Goal: Browse casually

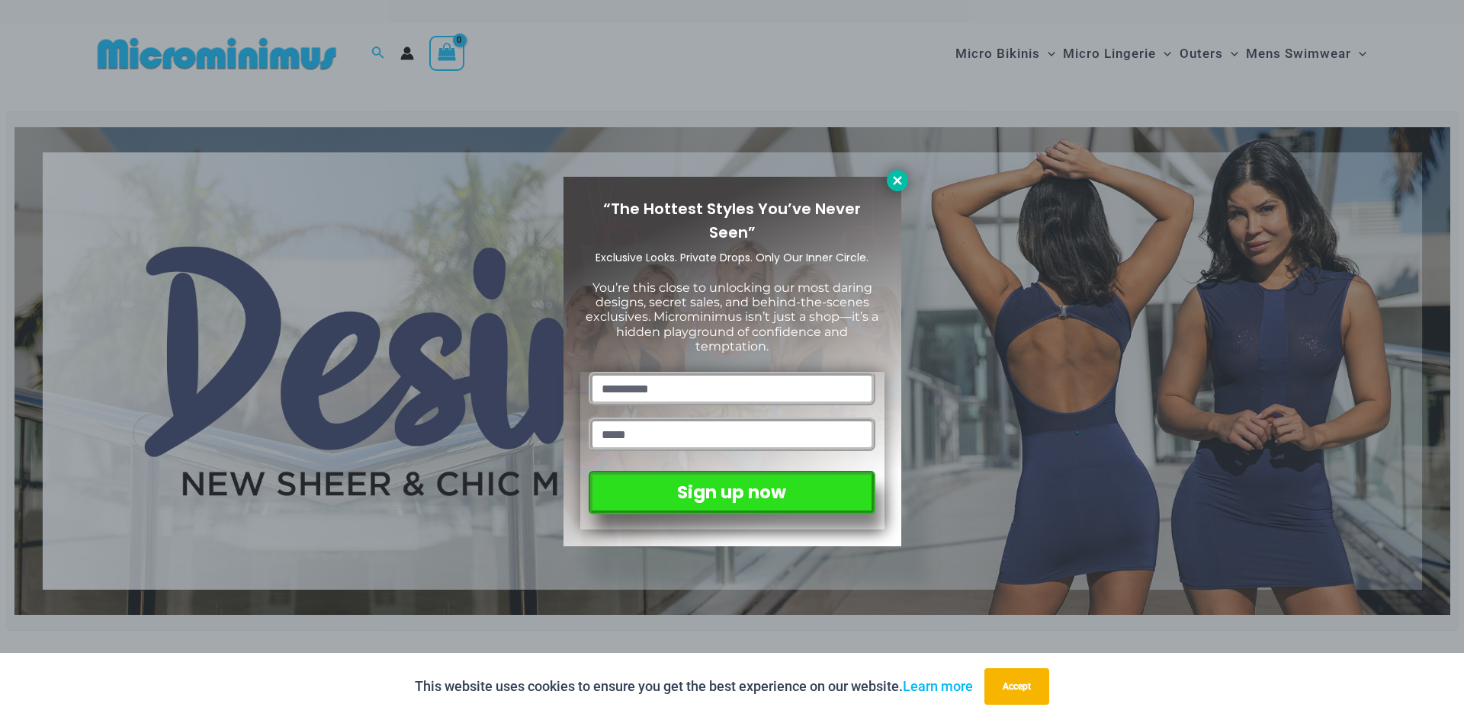
click at [895, 178] on icon at bounding box center [897, 180] width 8 height 8
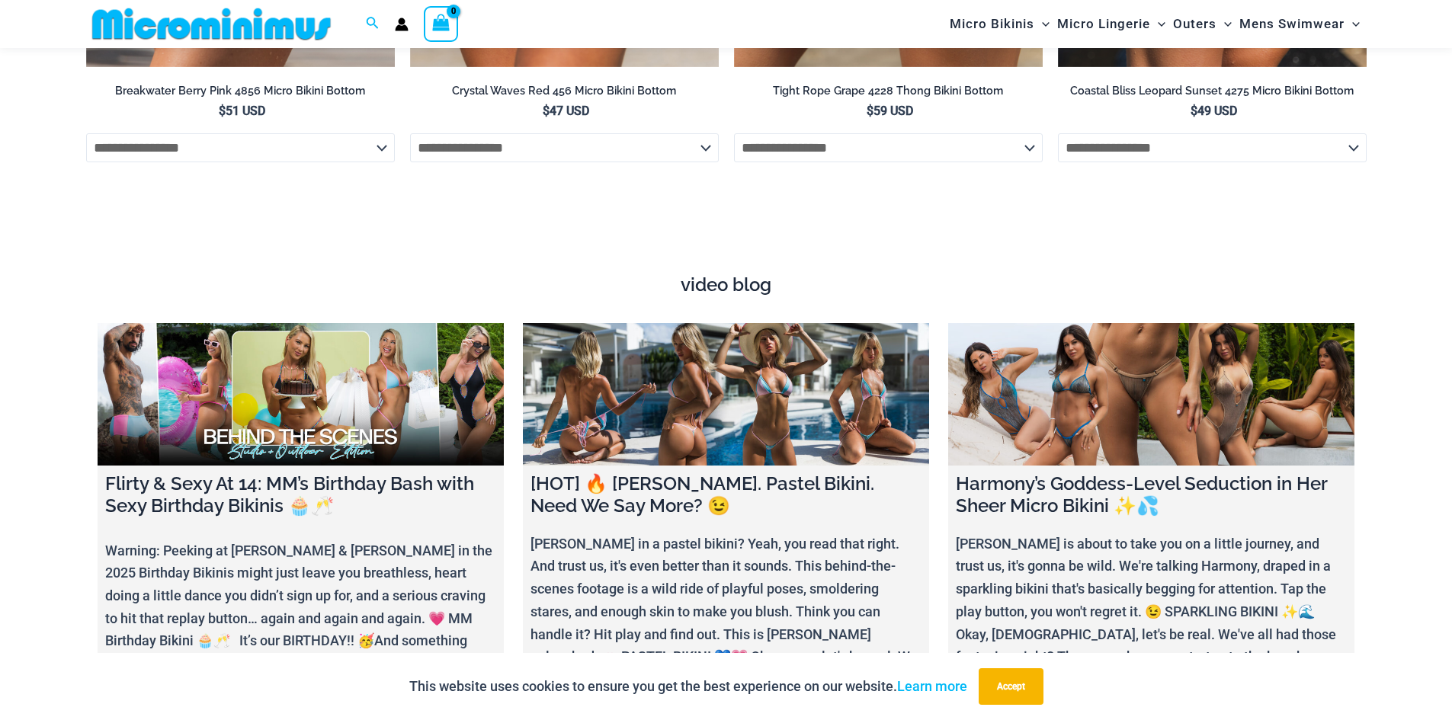
scroll to position [5707, 0]
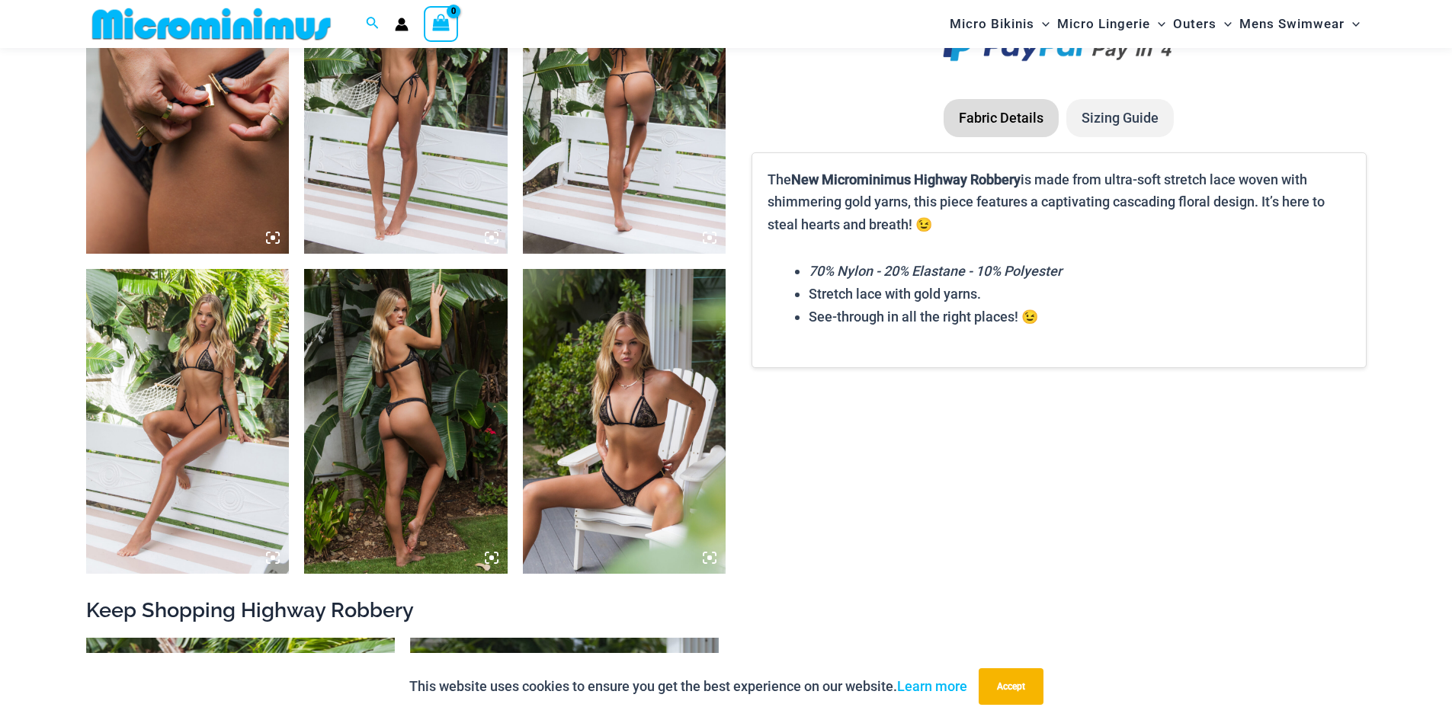
scroll to position [1817, 0]
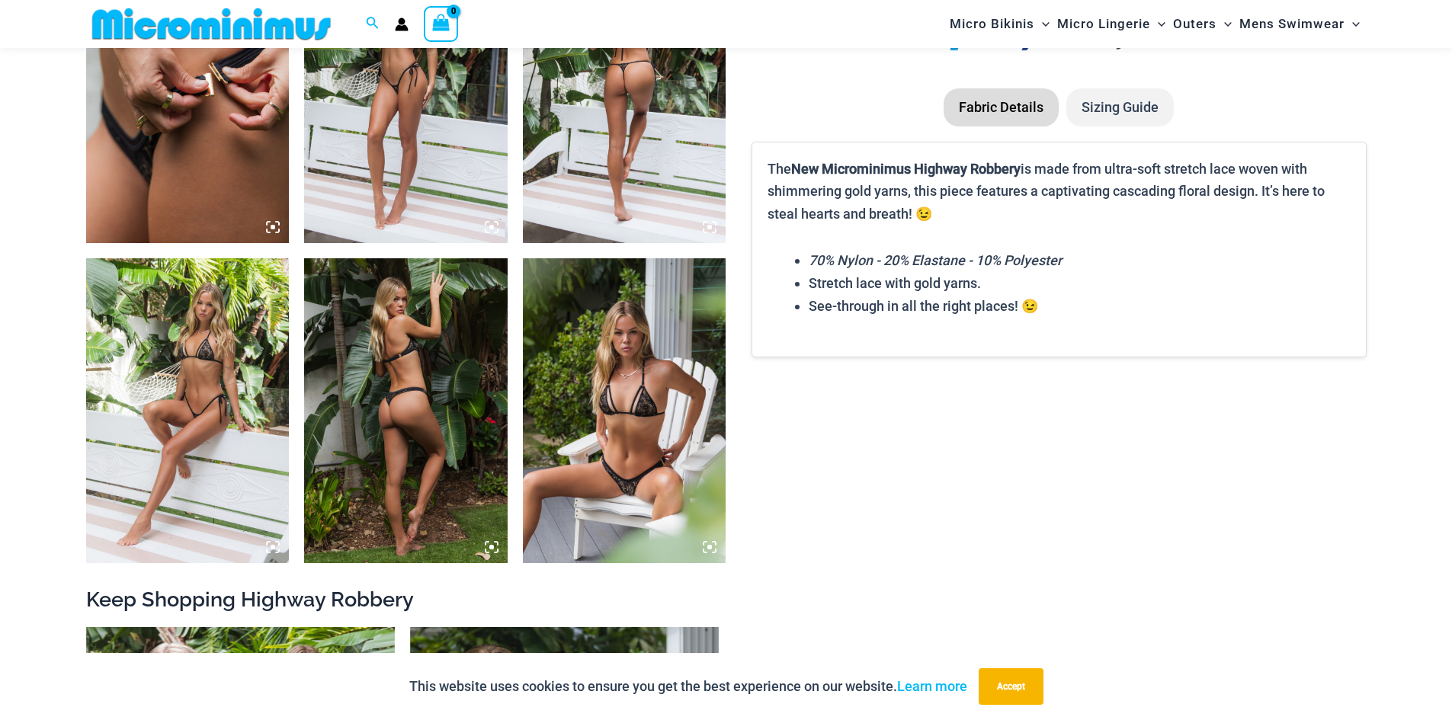
click at [707, 546] on icon at bounding box center [710, 548] width 14 height 14
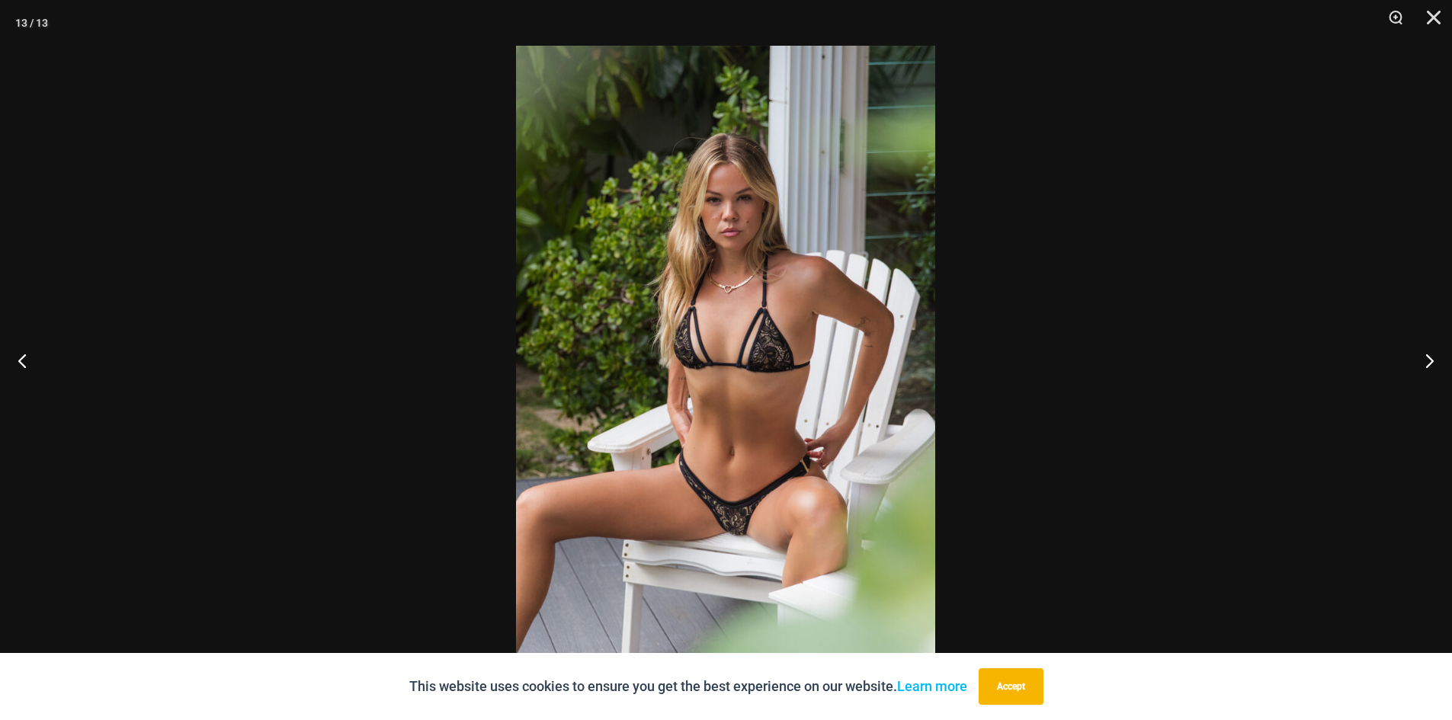
click at [727, 521] on img at bounding box center [725, 360] width 419 height 629
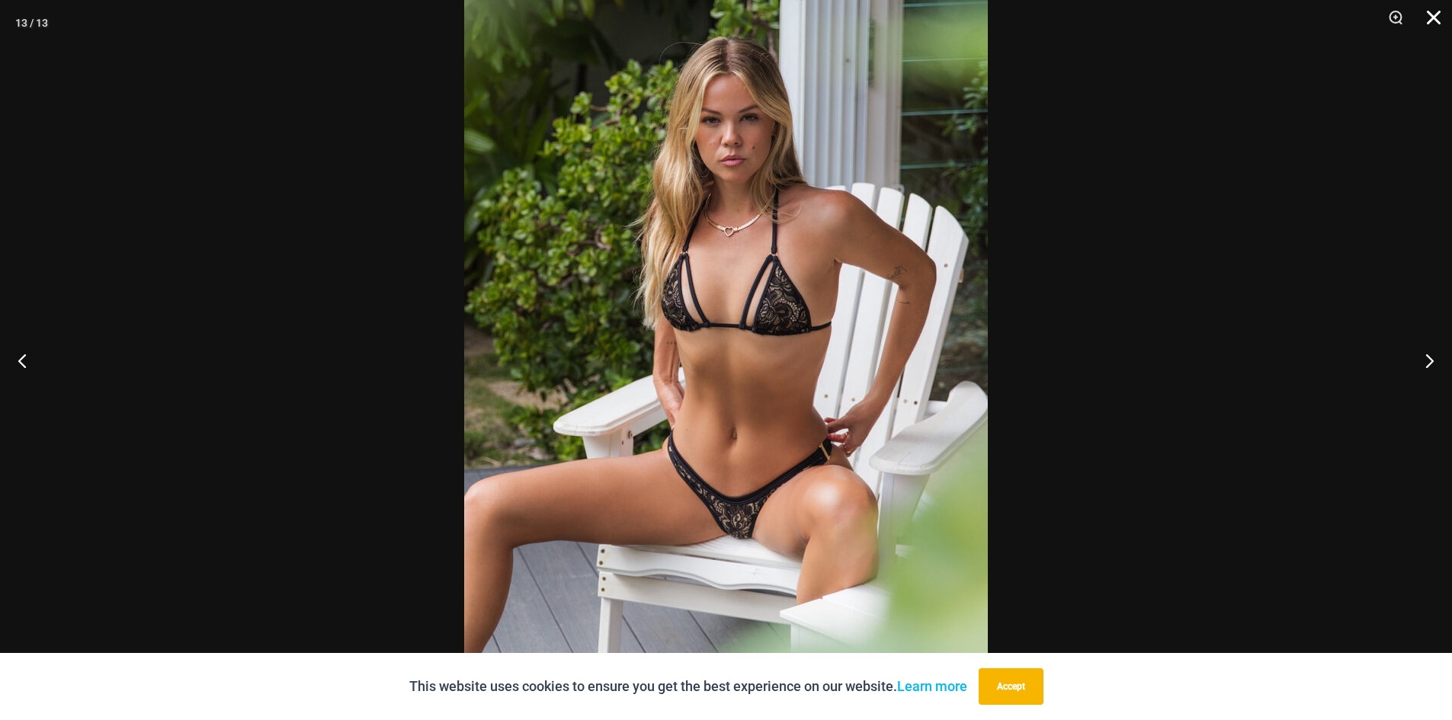
click at [1430, 17] on button "Close" at bounding box center [1429, 23] width 38 height 46
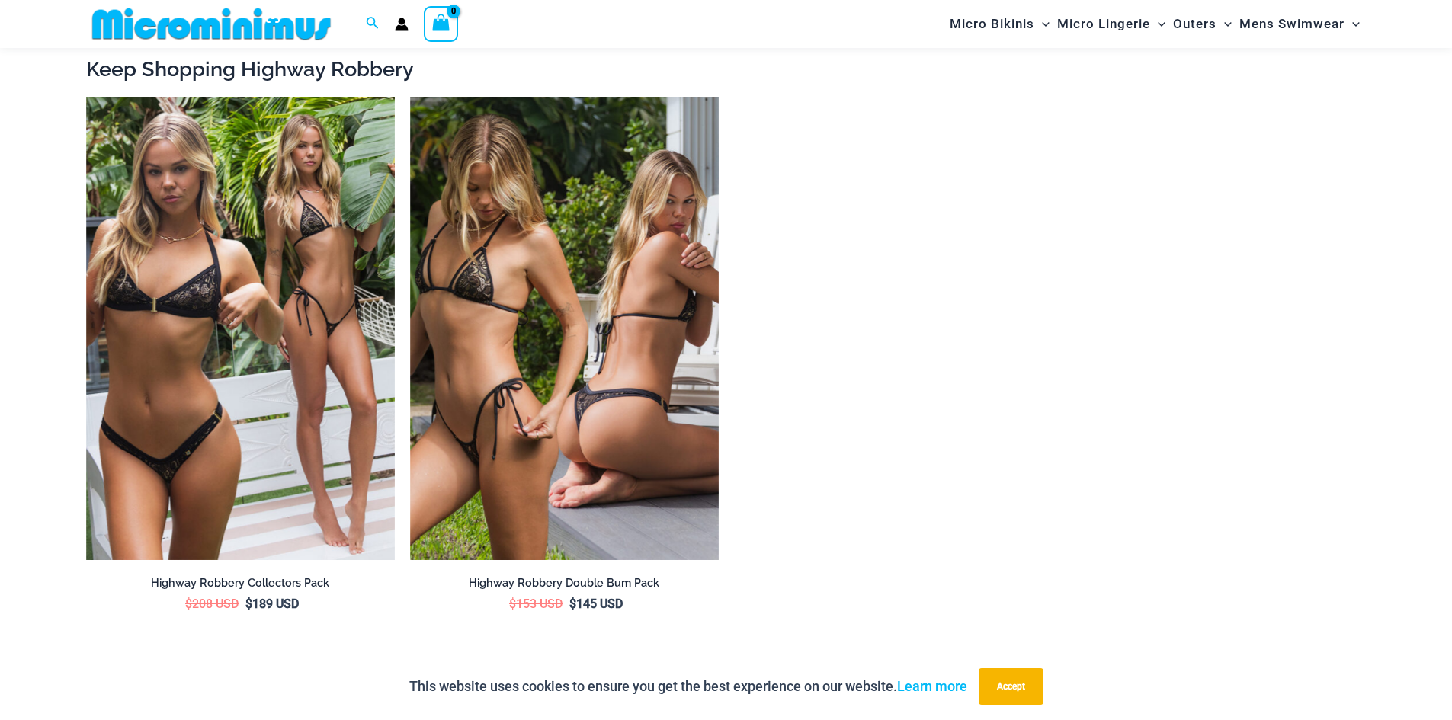
scroll to position [2351, 0]
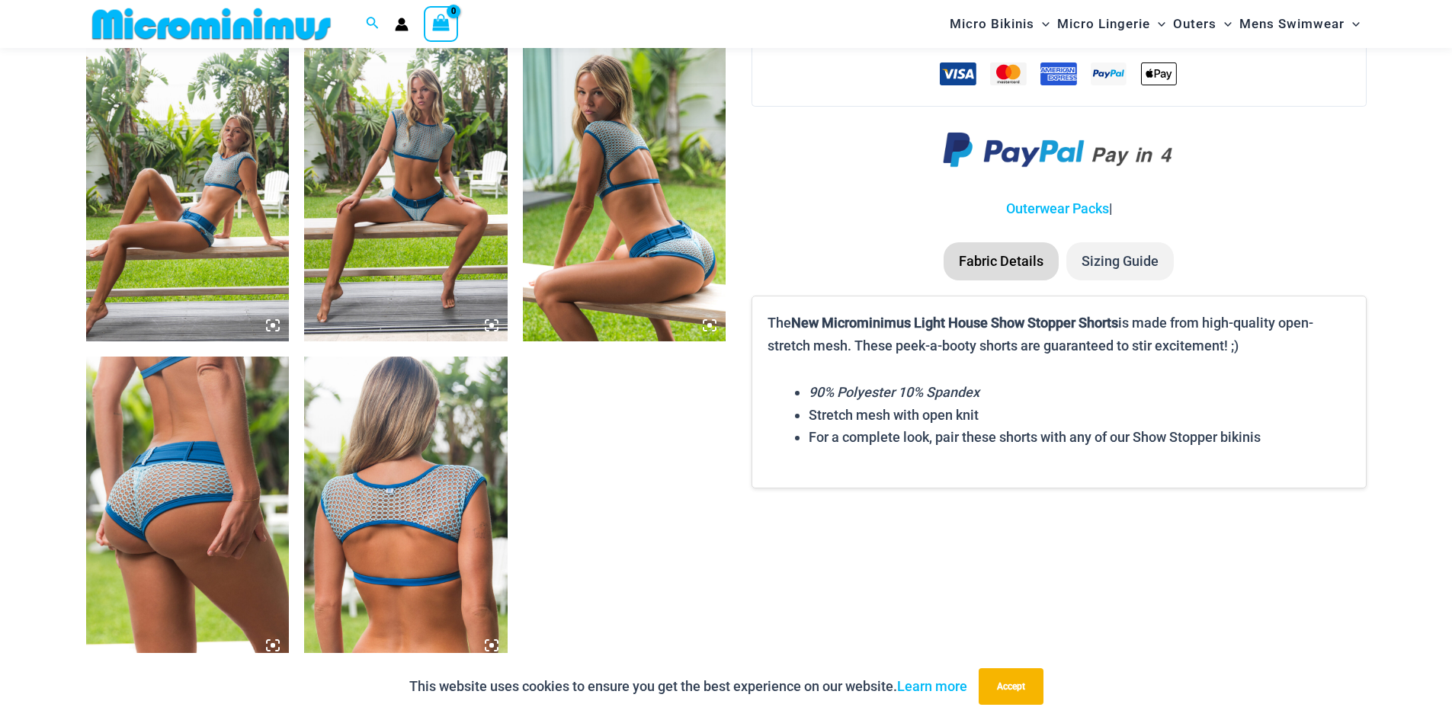
scroll to position [1513, 0]
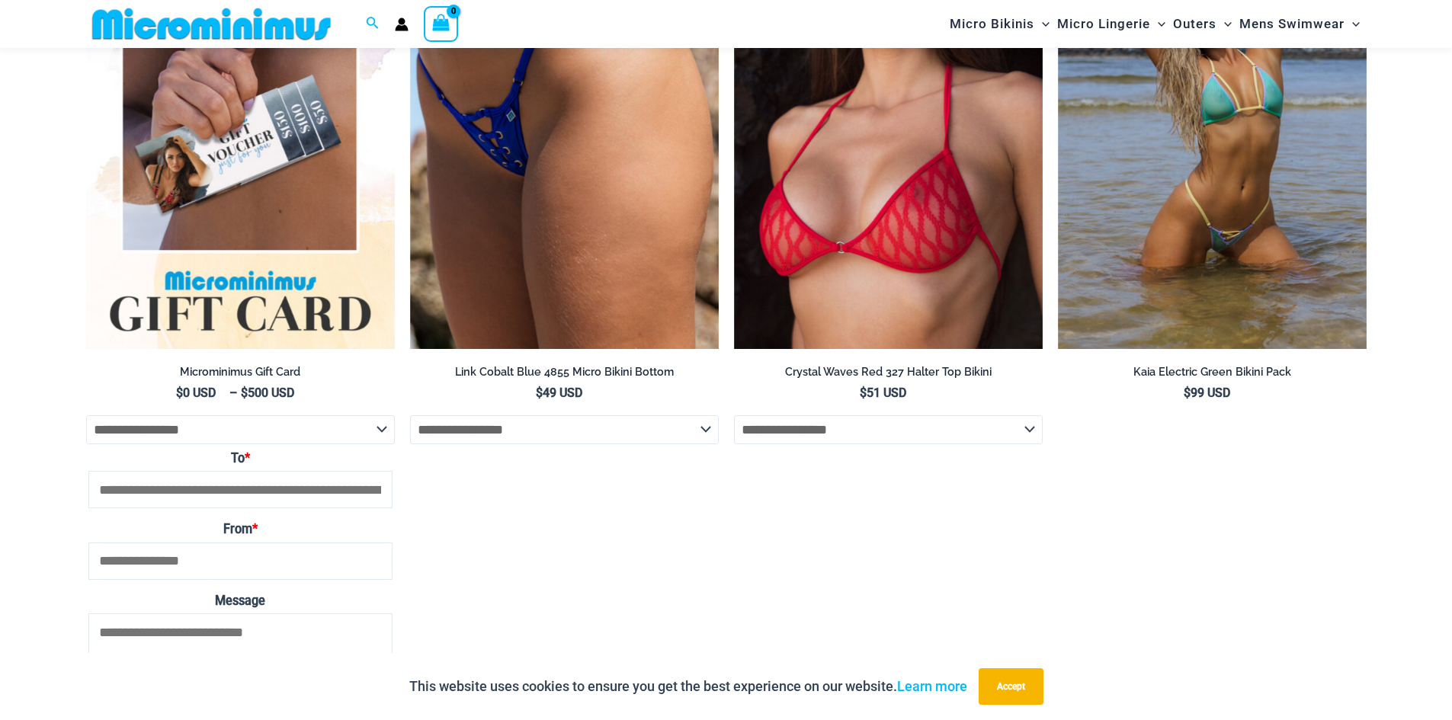
scroll to position [3877, 0]
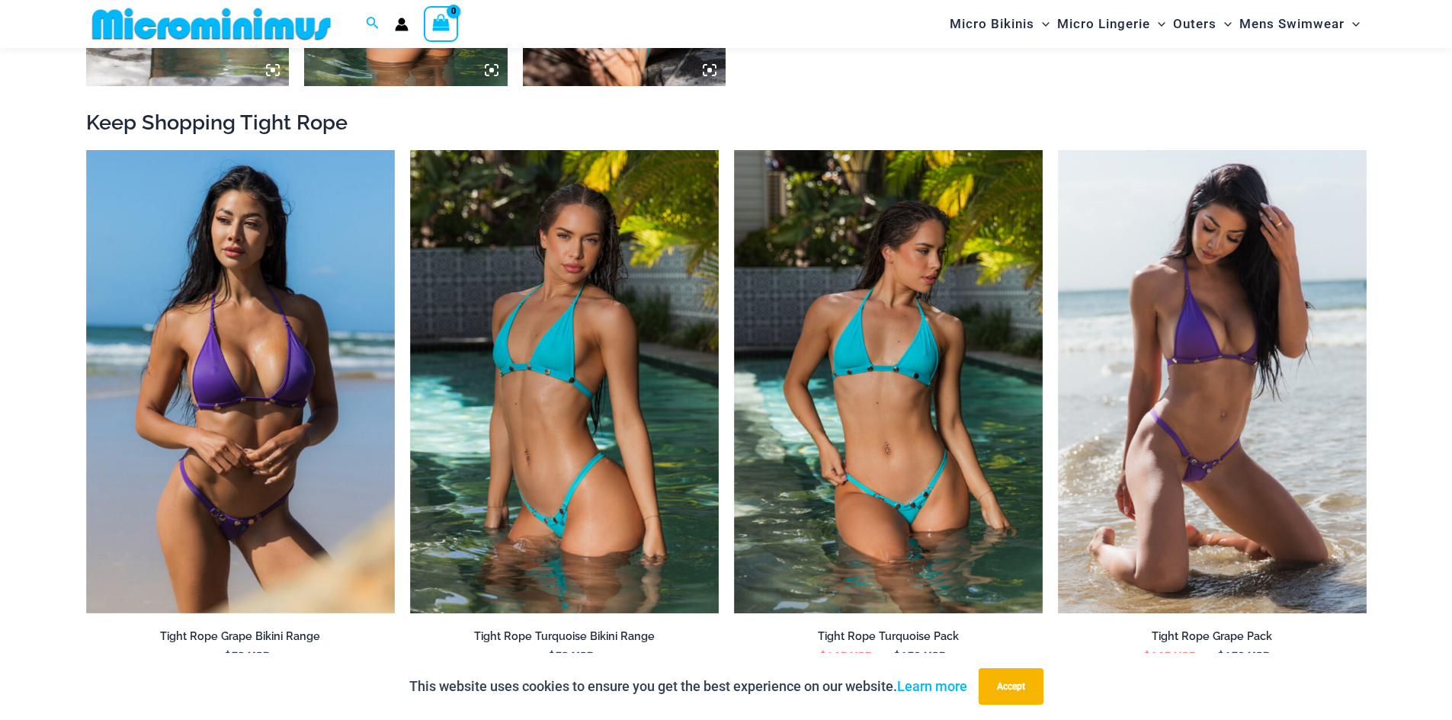
scroll to position [1664, 0]
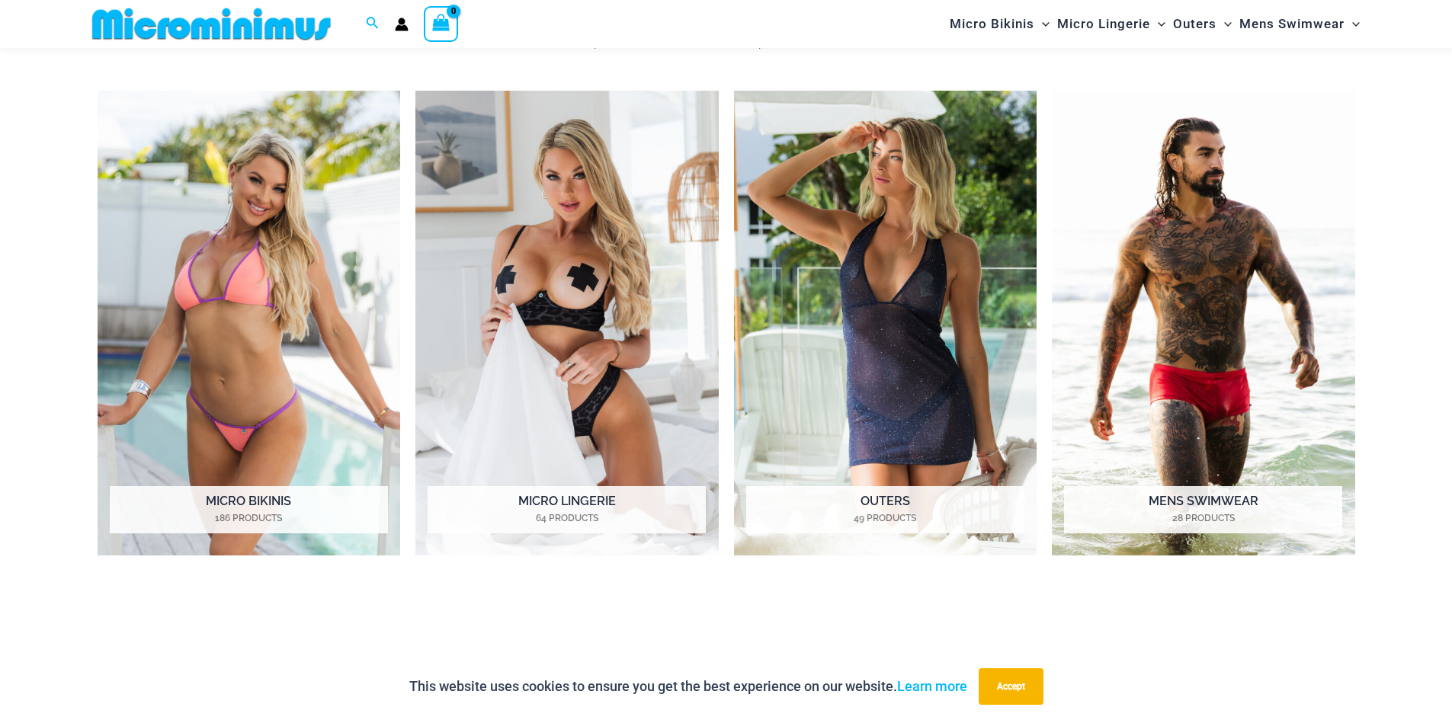
scroll to position [1362, 0]
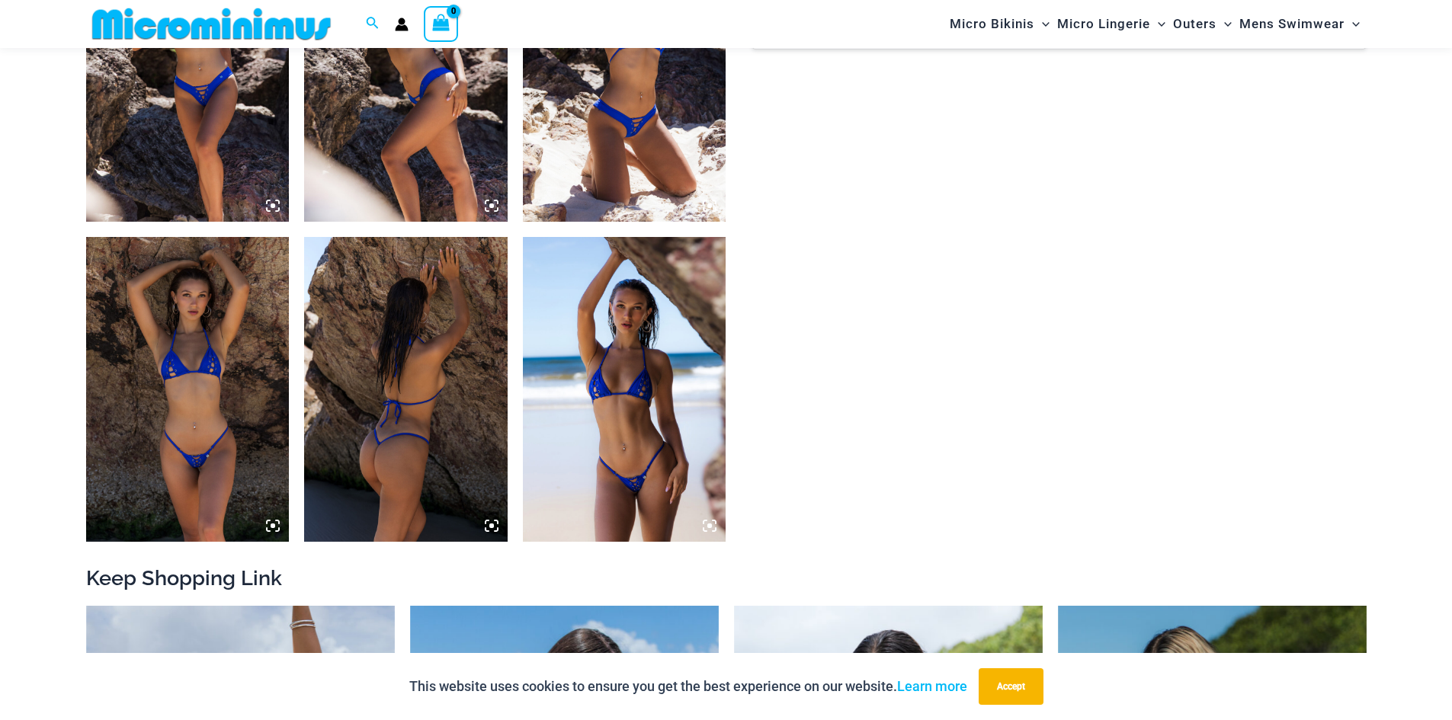
scroll to position [1207, 0]
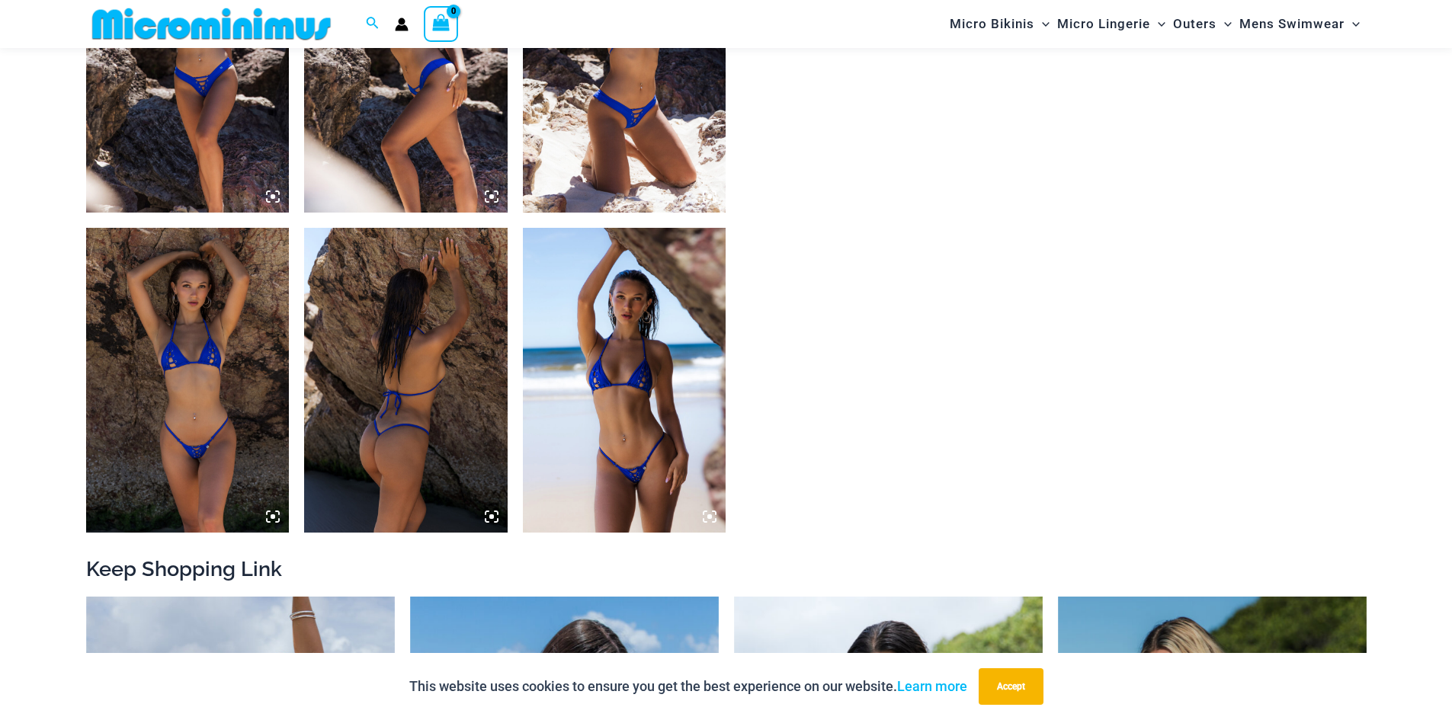
click at [707, 517] on icon at bounding box center [710, 517] width 14 height 14
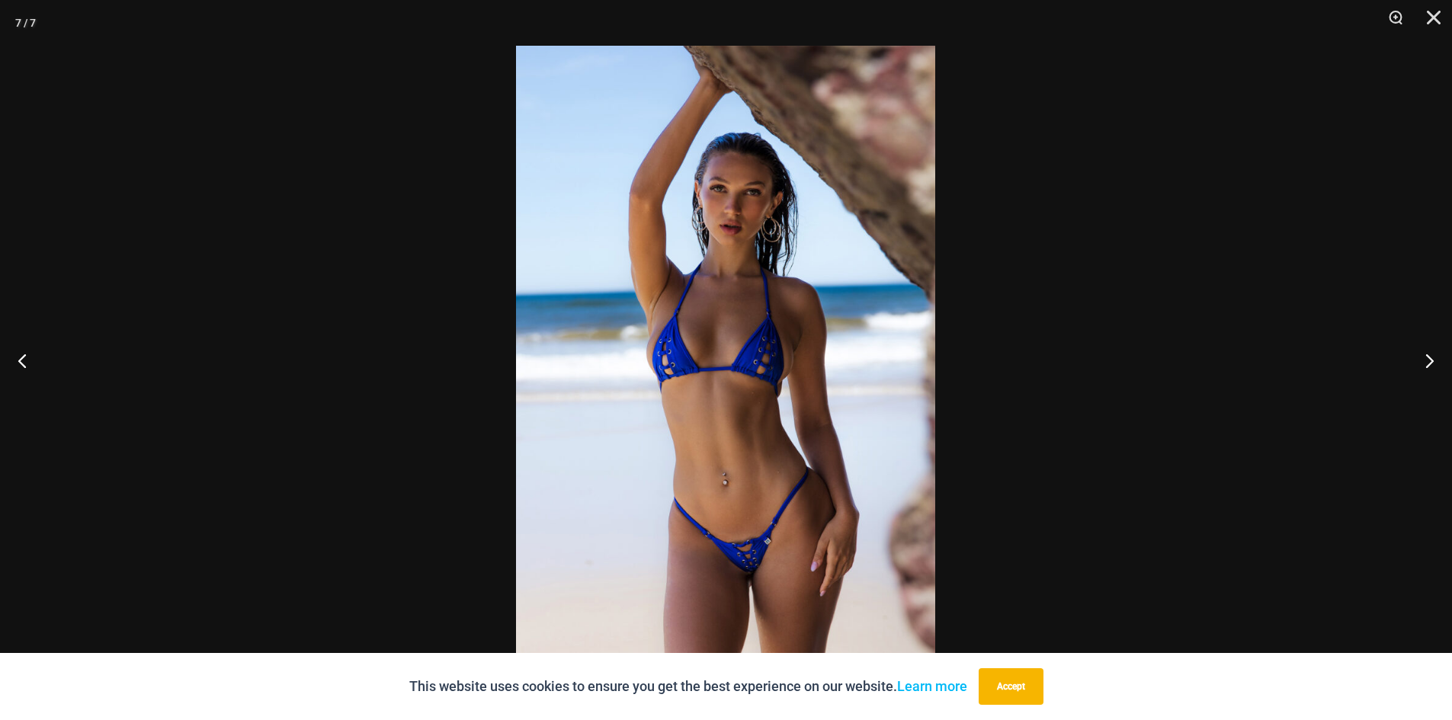
click at [759, 545] on img at bounding box center [725, 360] width 419 height 629
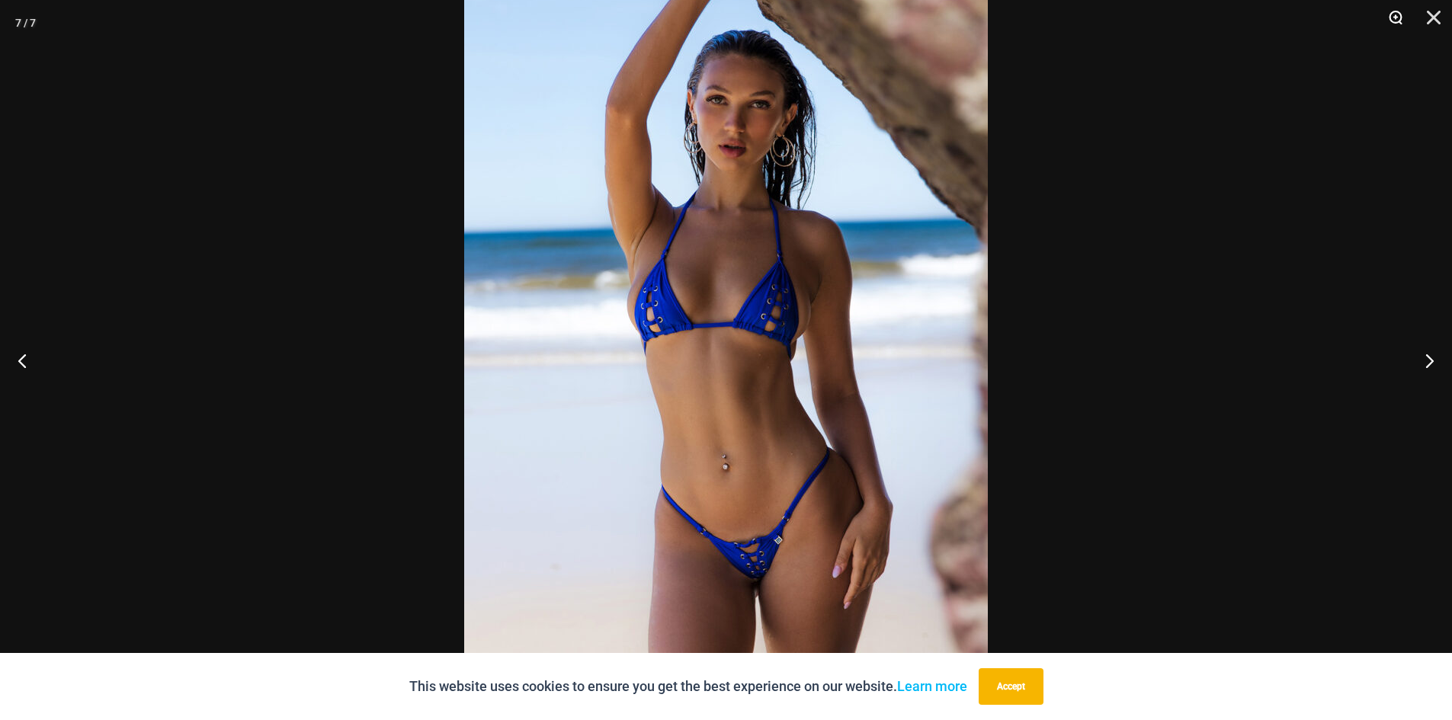
click at [1398, 17] on button "Zoom" at bounding box center [1391, 23] width 38 height 46
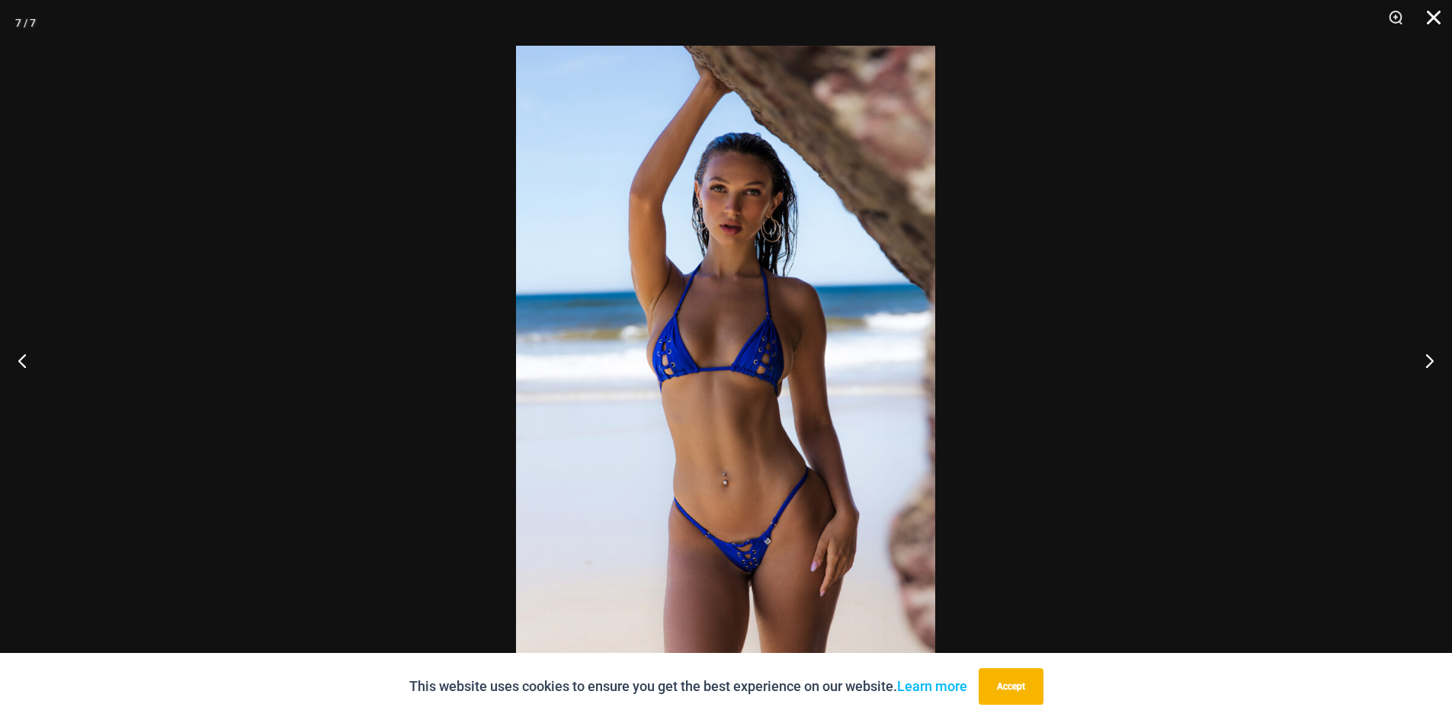
click at [1423, 16] on button "Close" at bounding box center [1429, 23] width 38 height 46
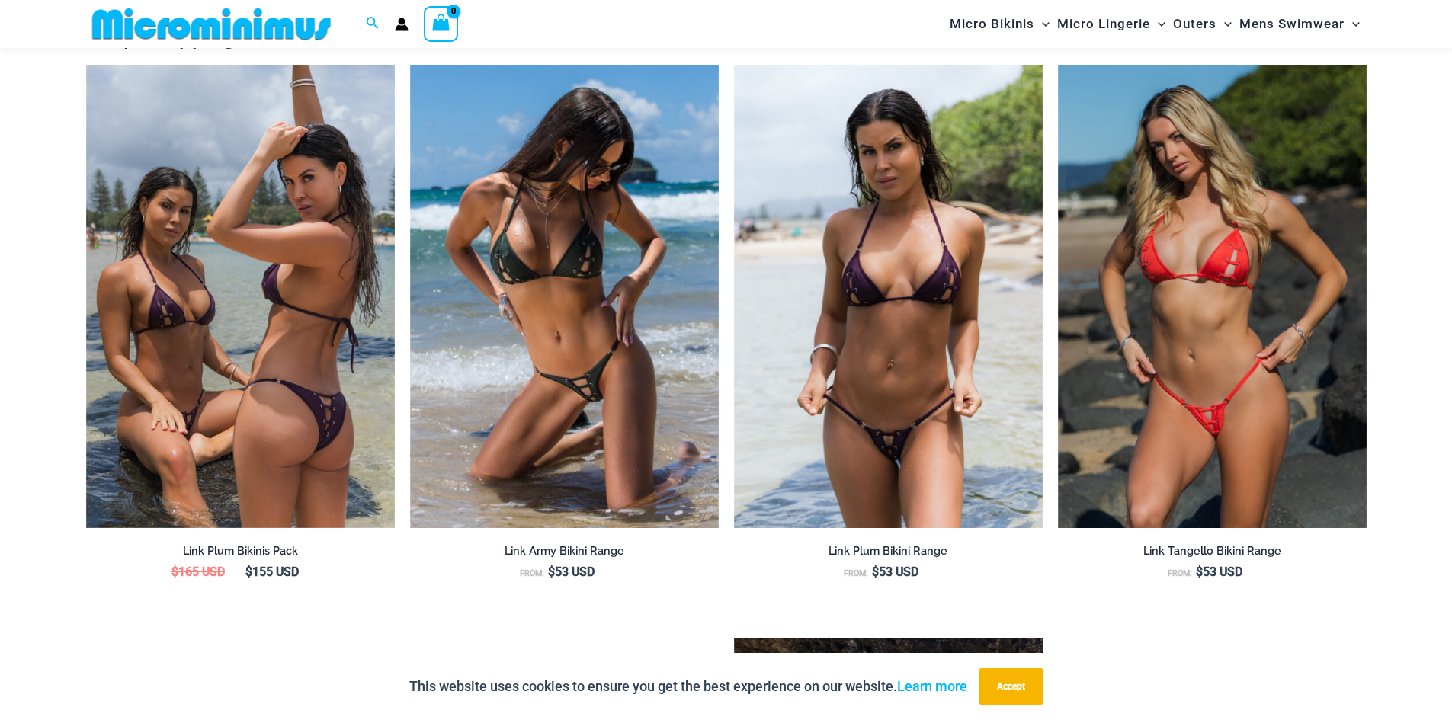
scroll to position [1741, 0]
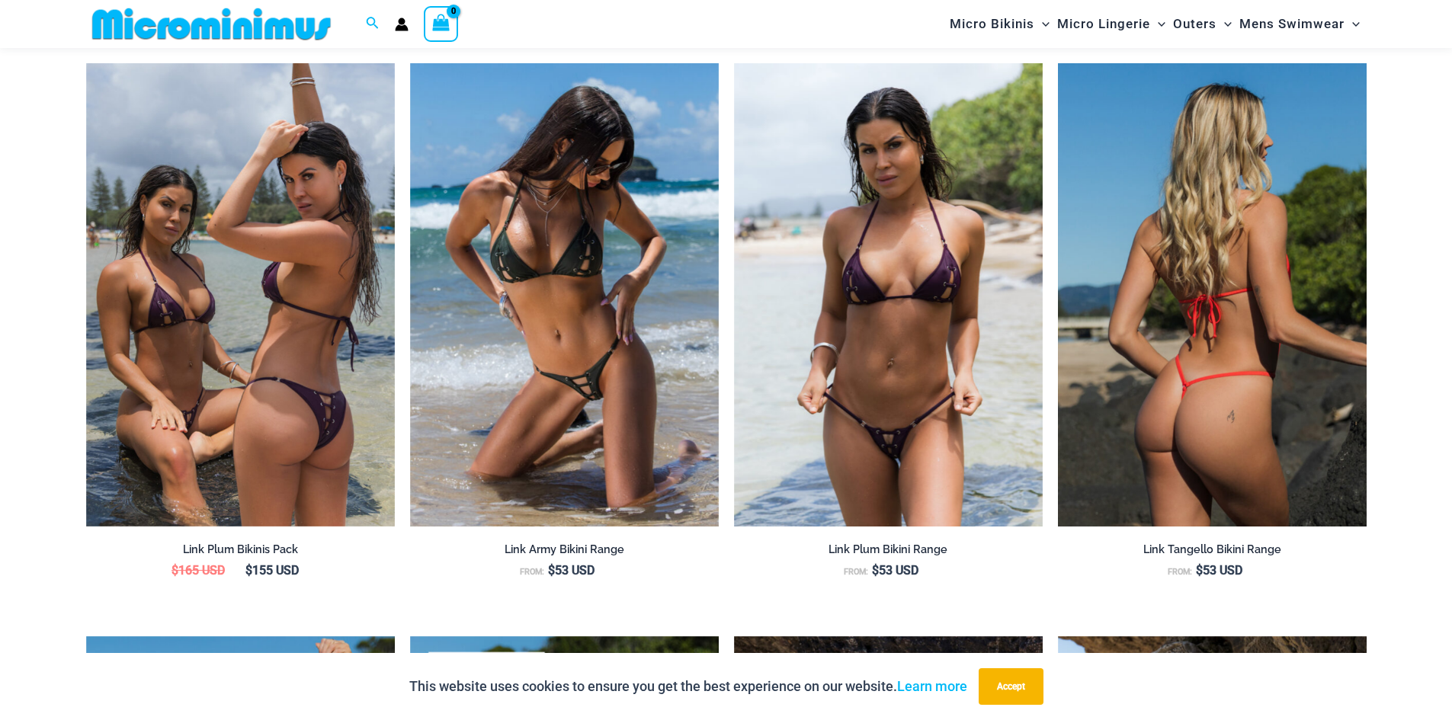
click at [1159, 308] on img at bounding box center [1212, 295] width 309 height 464
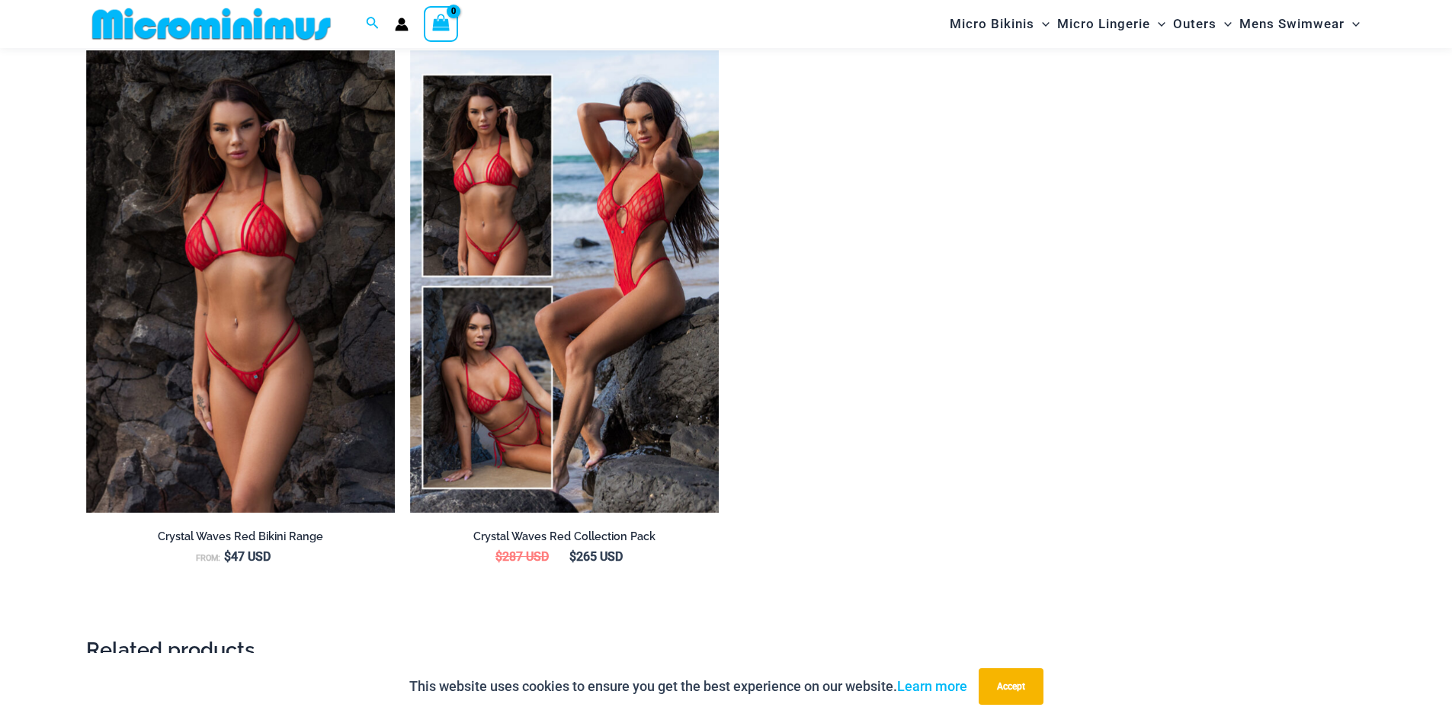
scroll to position [2428, 0]
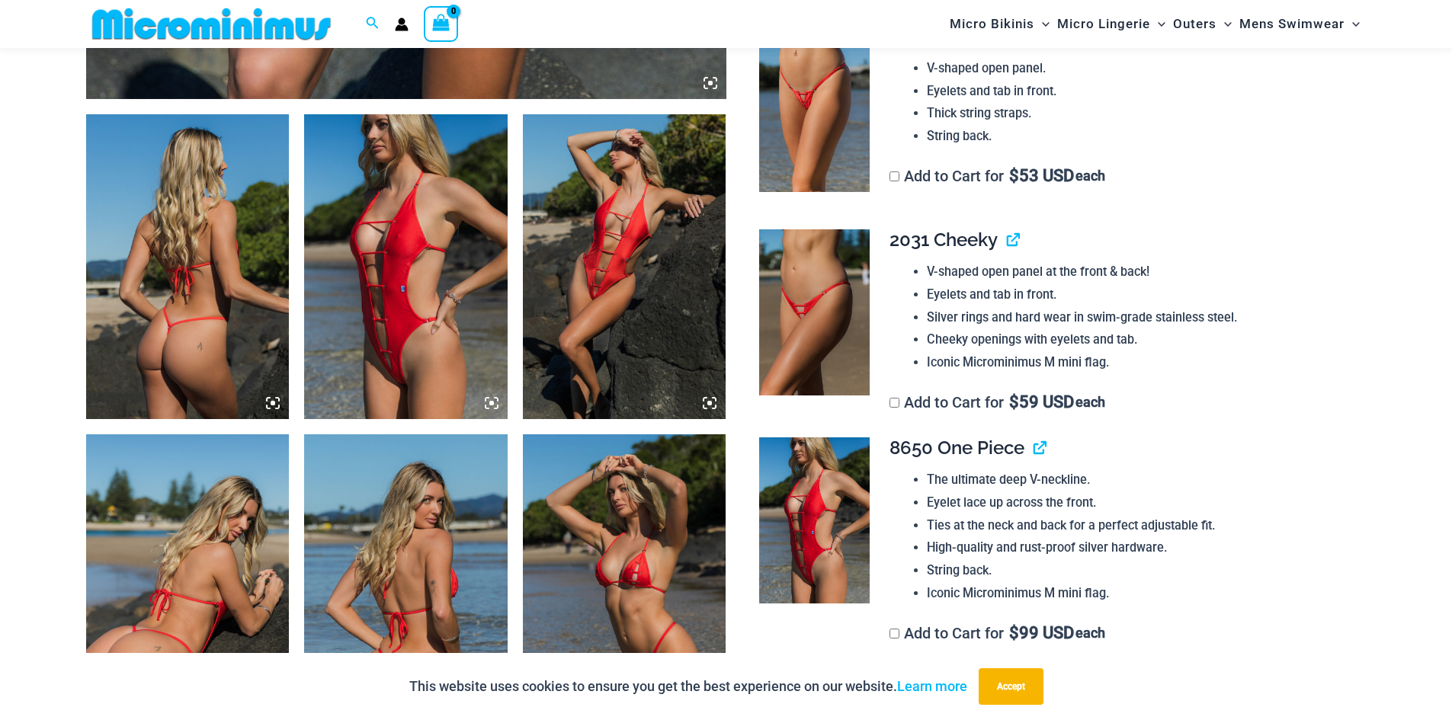
scroll to position [1054, 0]
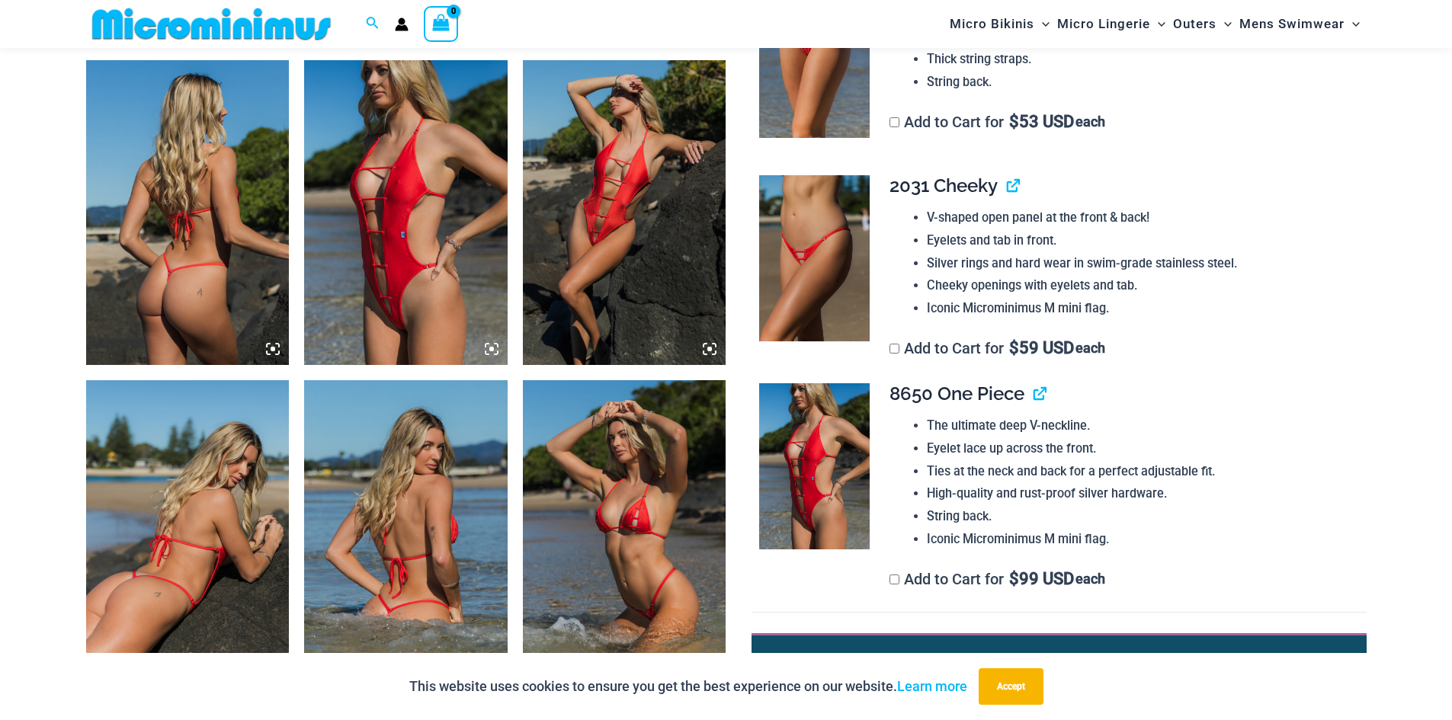
click at [490, 349] on icon at bounding box center [491, 349] width 5 height 5
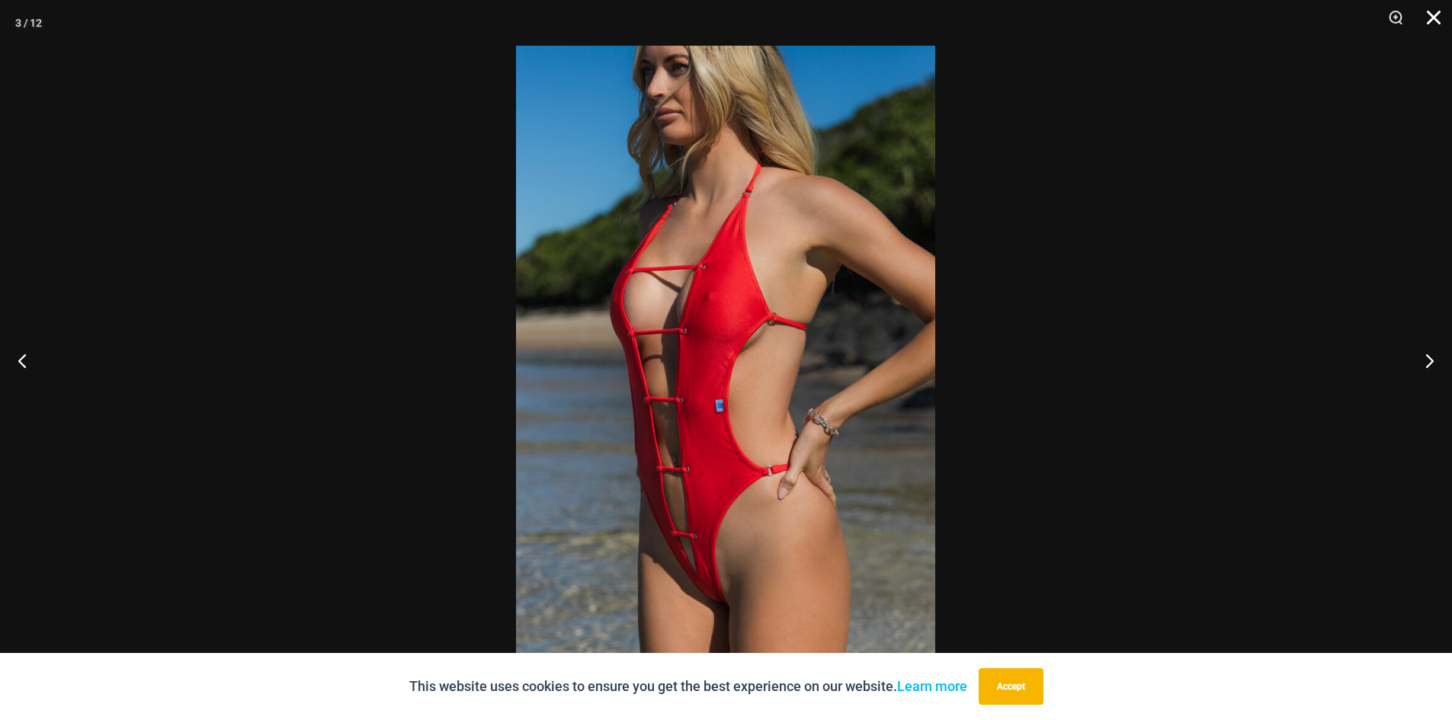
click at [1439, 21] on button "Close" at bounding box center [1429, 23] width 38 height 46
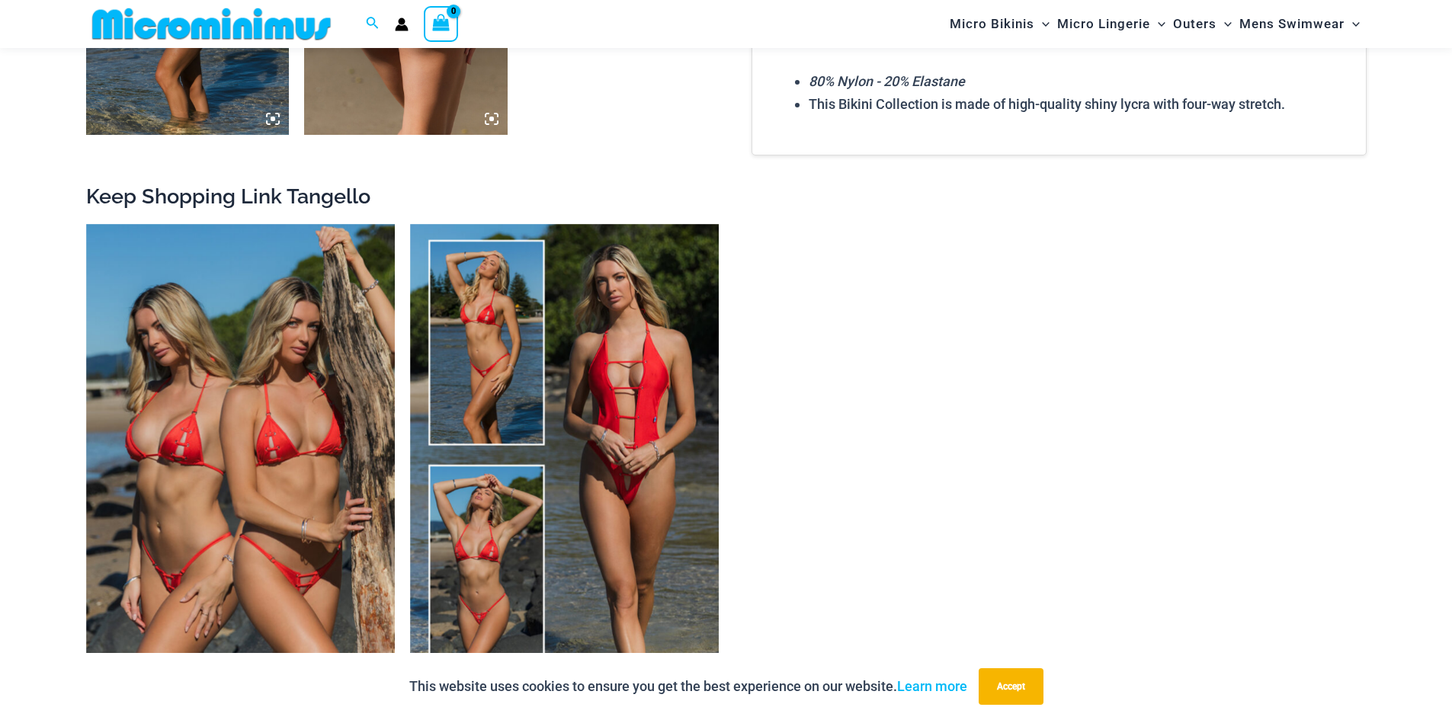
scroll to position [2274, 0]
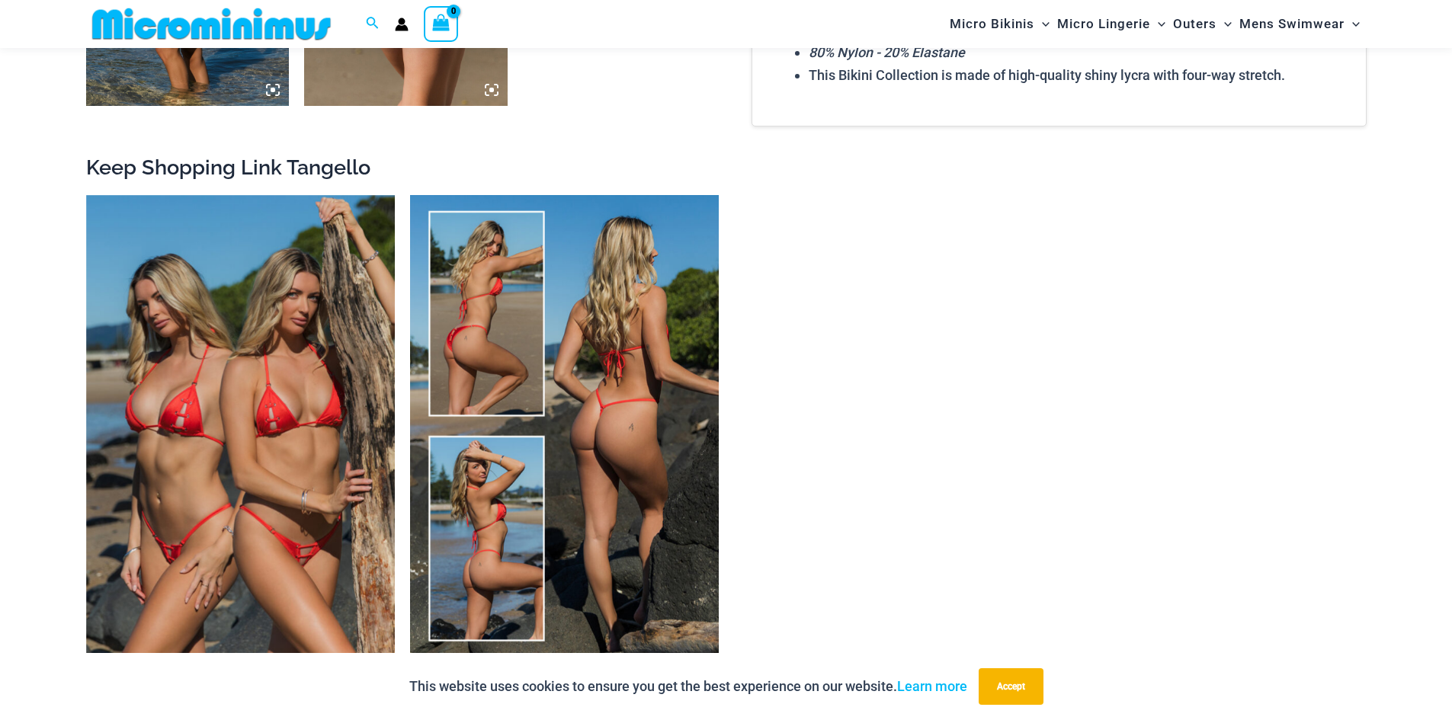
click at [666, 360] on img at bounding box center [564, 427] width 309 height 464
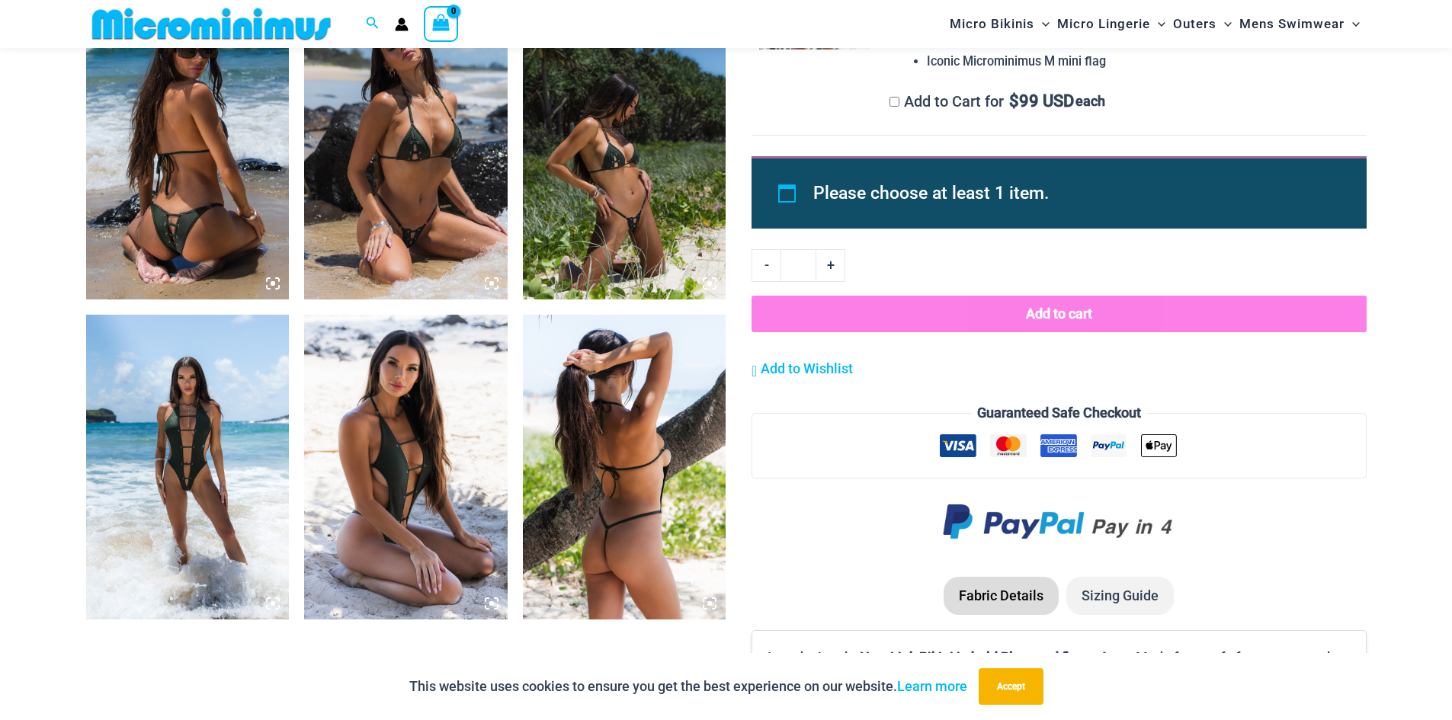
scroll to position [1131, 0]
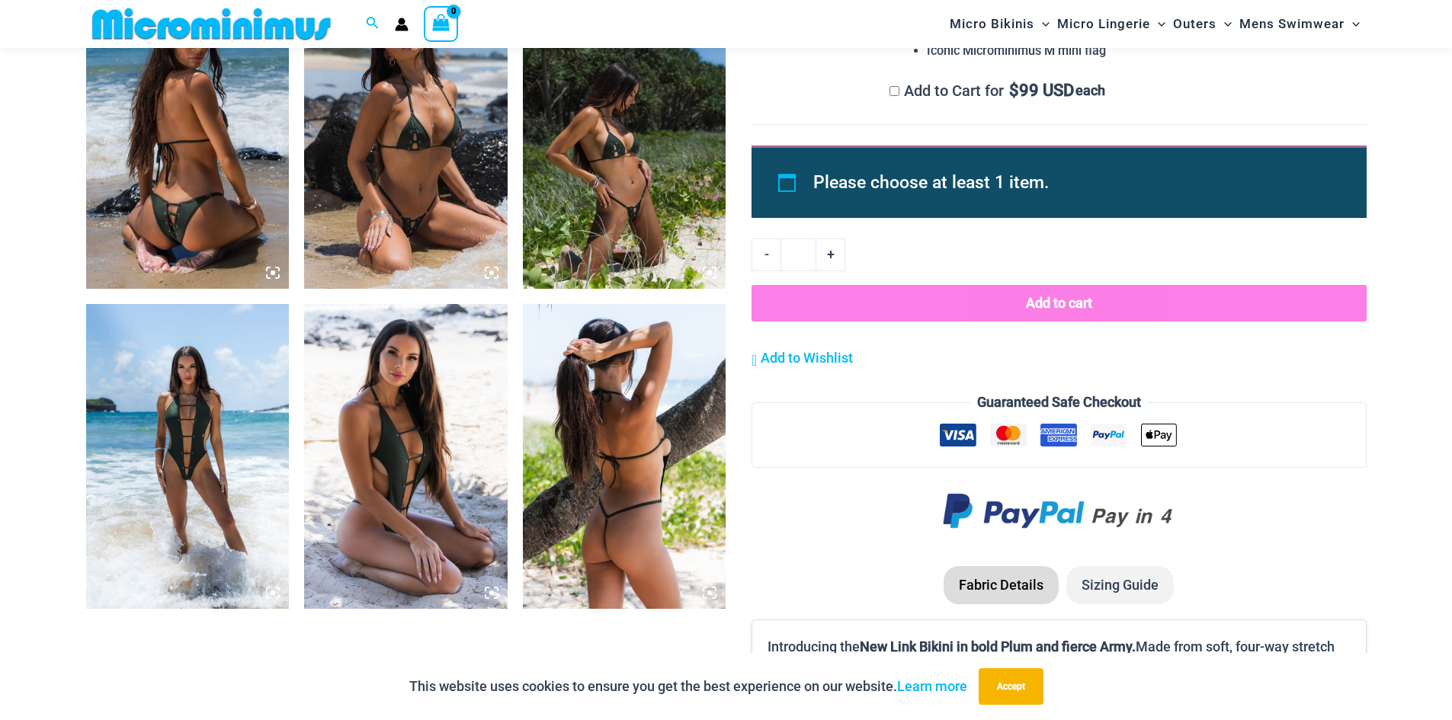
click at [272, 589] on icon at bounding box center [273, 593] width 14 height 14
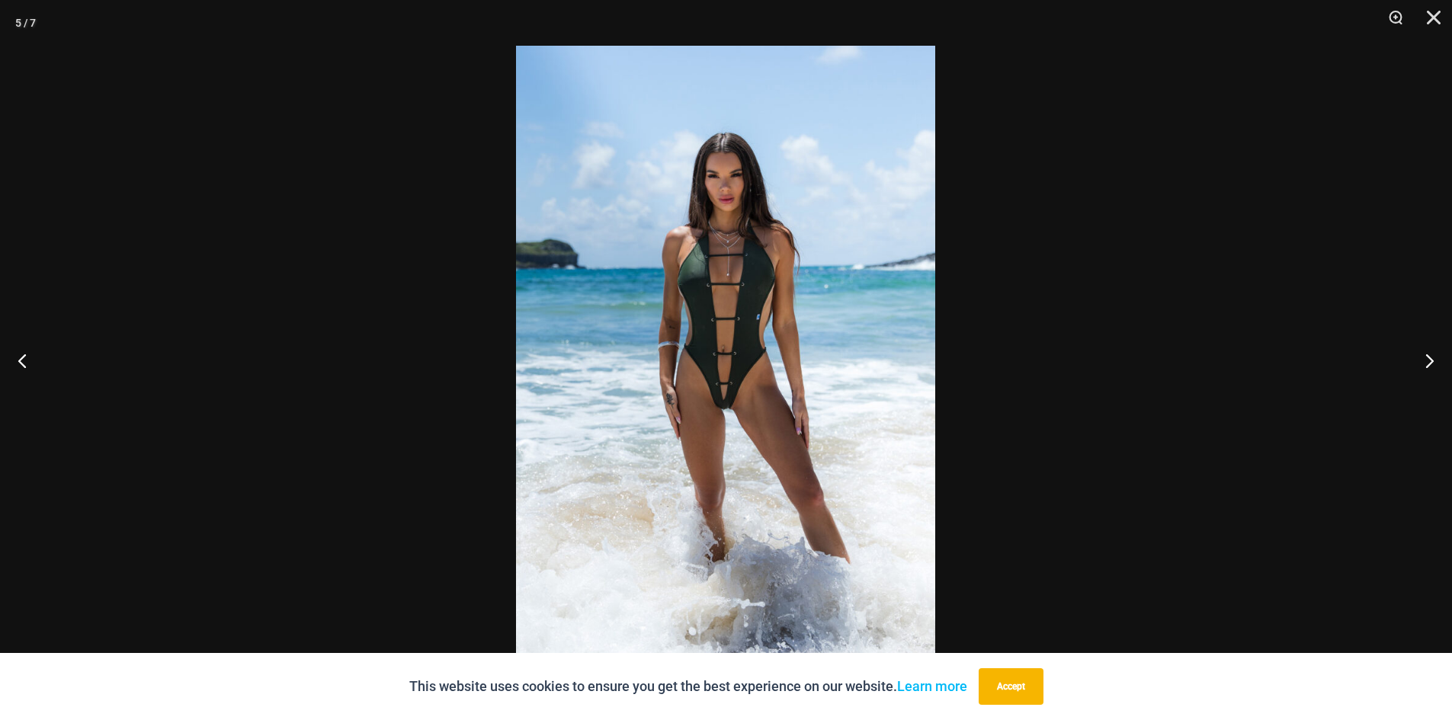
click at [740, 370] on img at bounding box center [725, 360] width 419 height 629
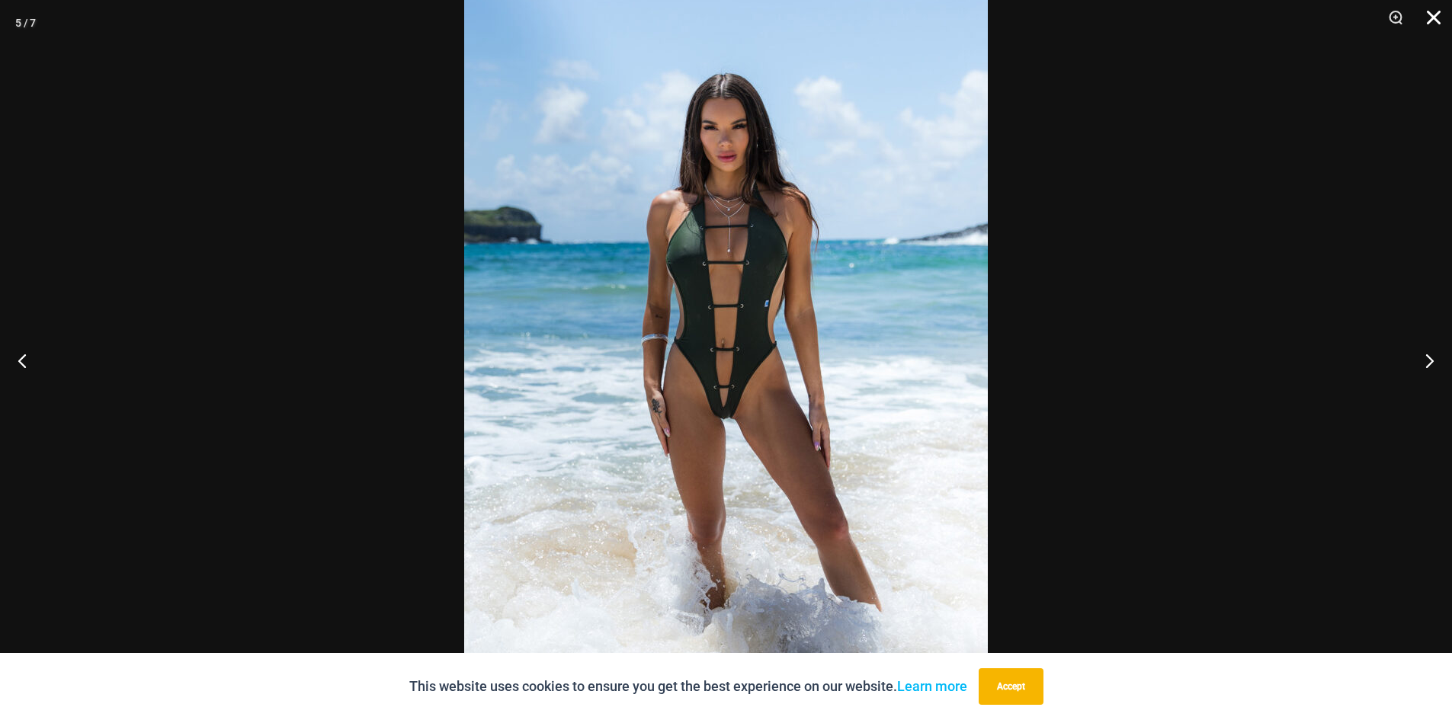
click at [1436, 15] on button "Close" at bounding box center [1429, 23] width 38 height 46
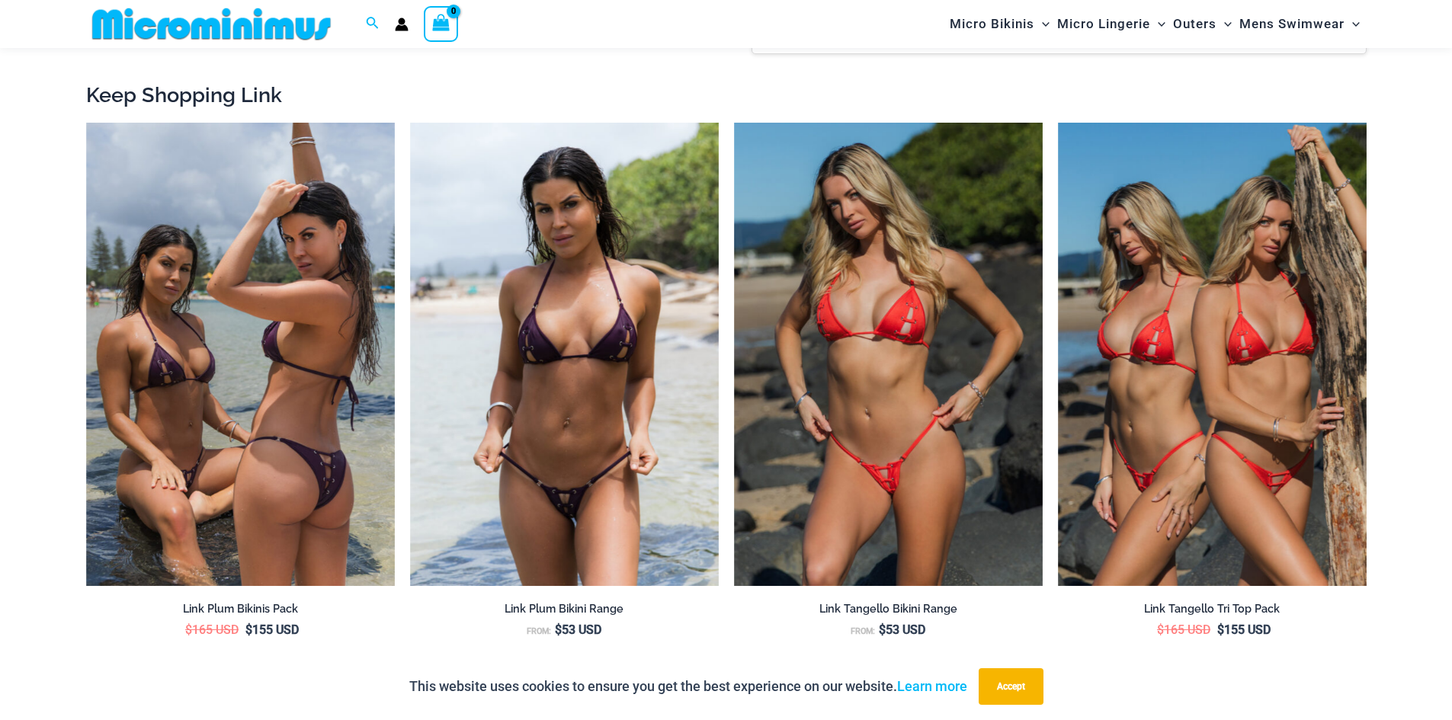
scroll to position [1893, 0]
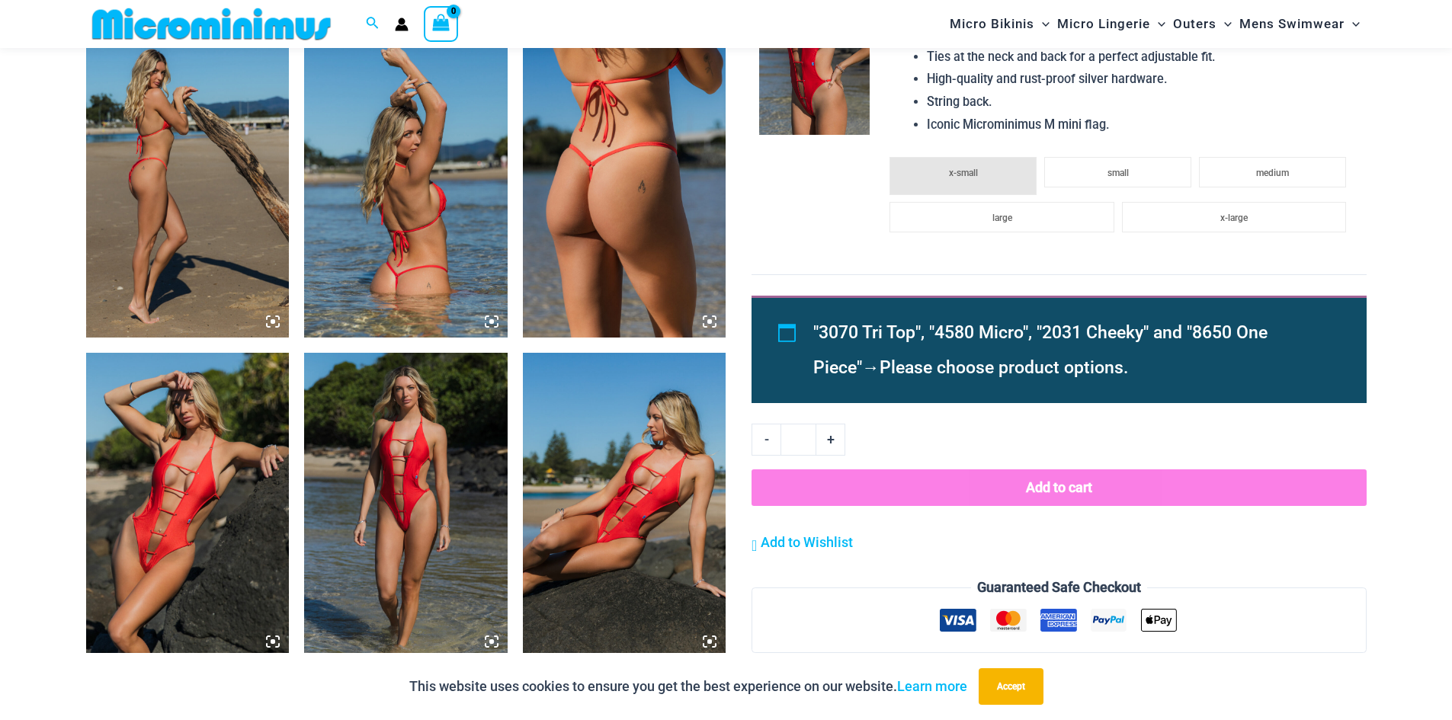
scroll to position [1816, 0]
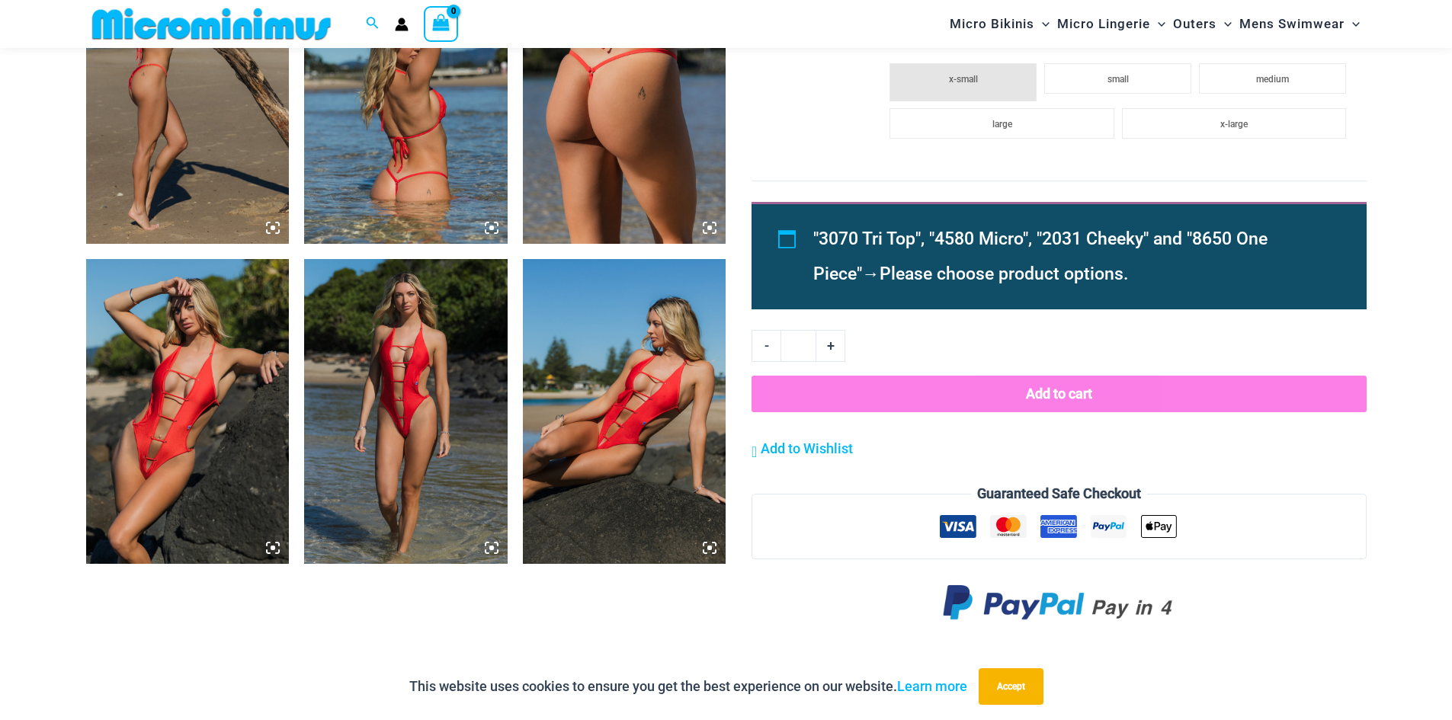
click at [268, 549] on icon at bounding box center [273, 548] width 14 height 14
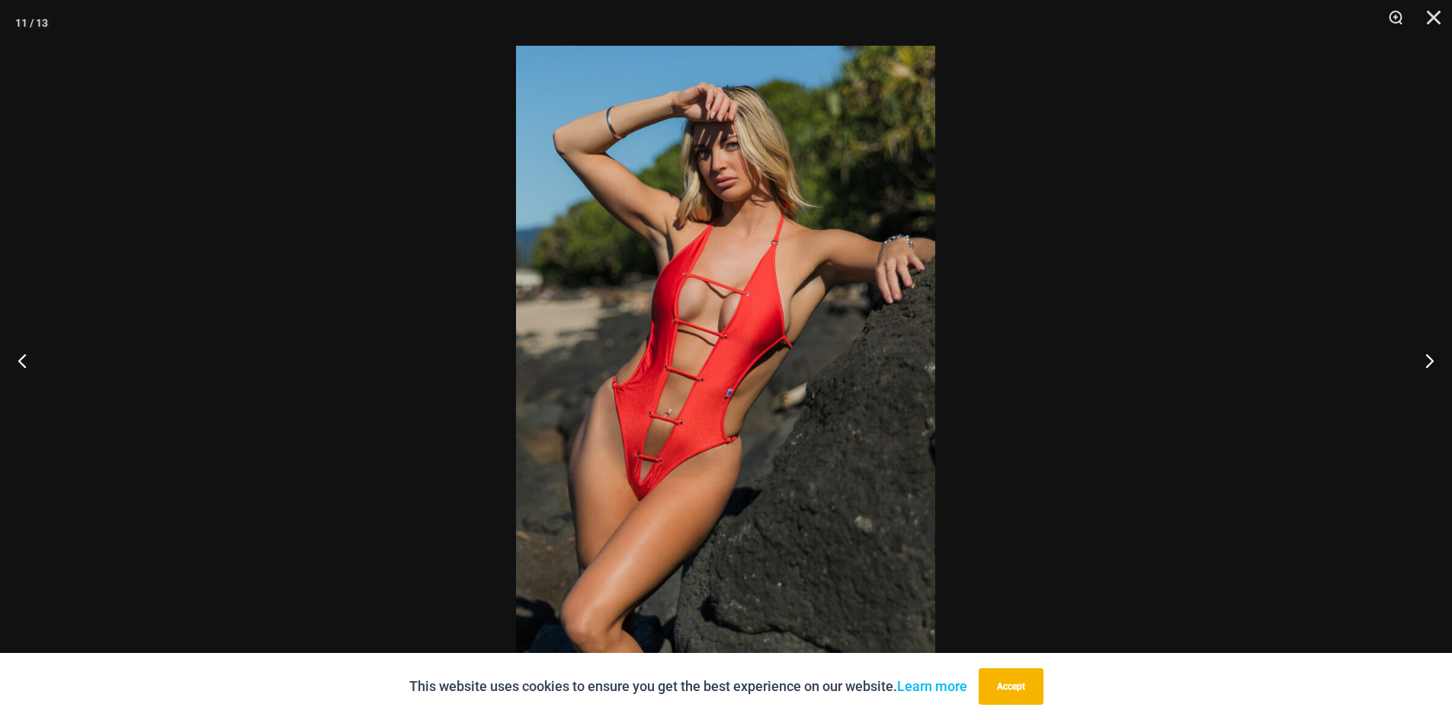
click at [740, 323] on img at bounding box center [725, 360] width 419 height 629
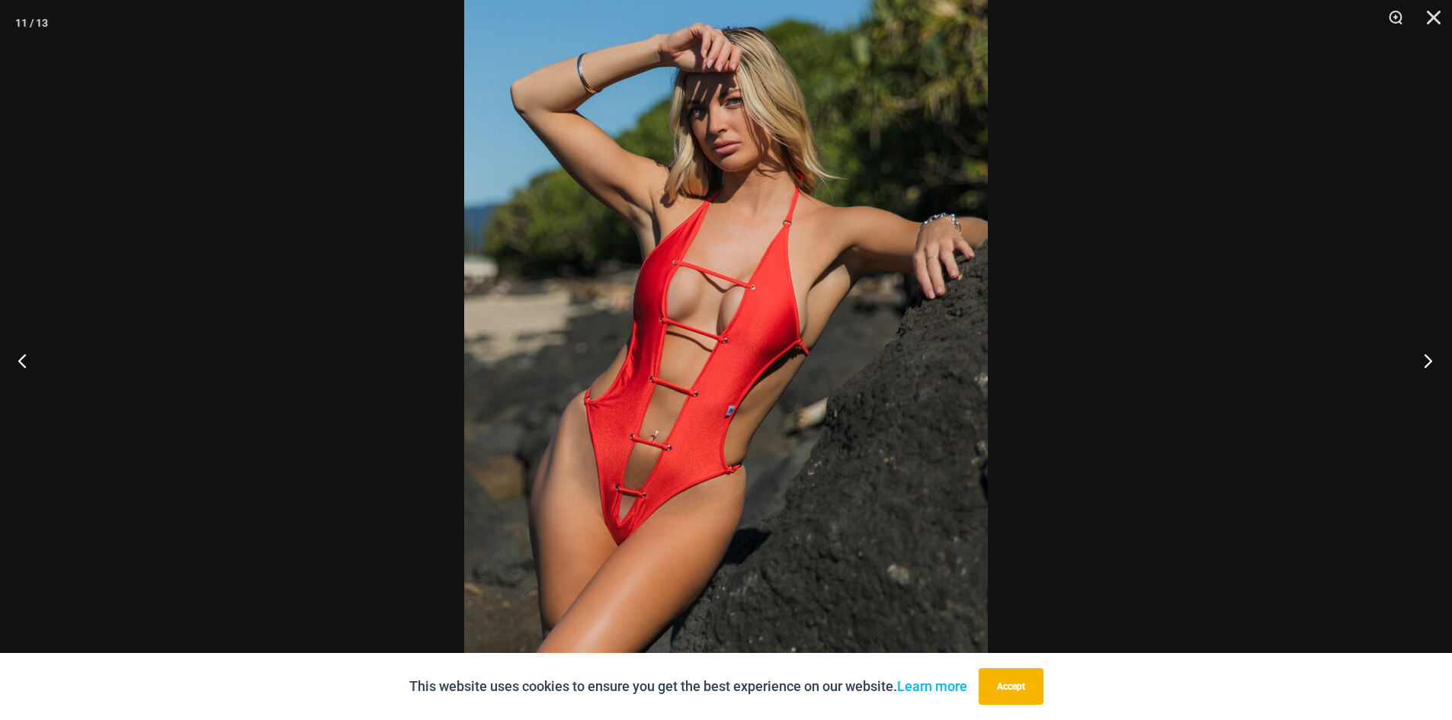
click at [1429, 361] on button "Next" at bounding box center [1423, 361] width 57 height 76
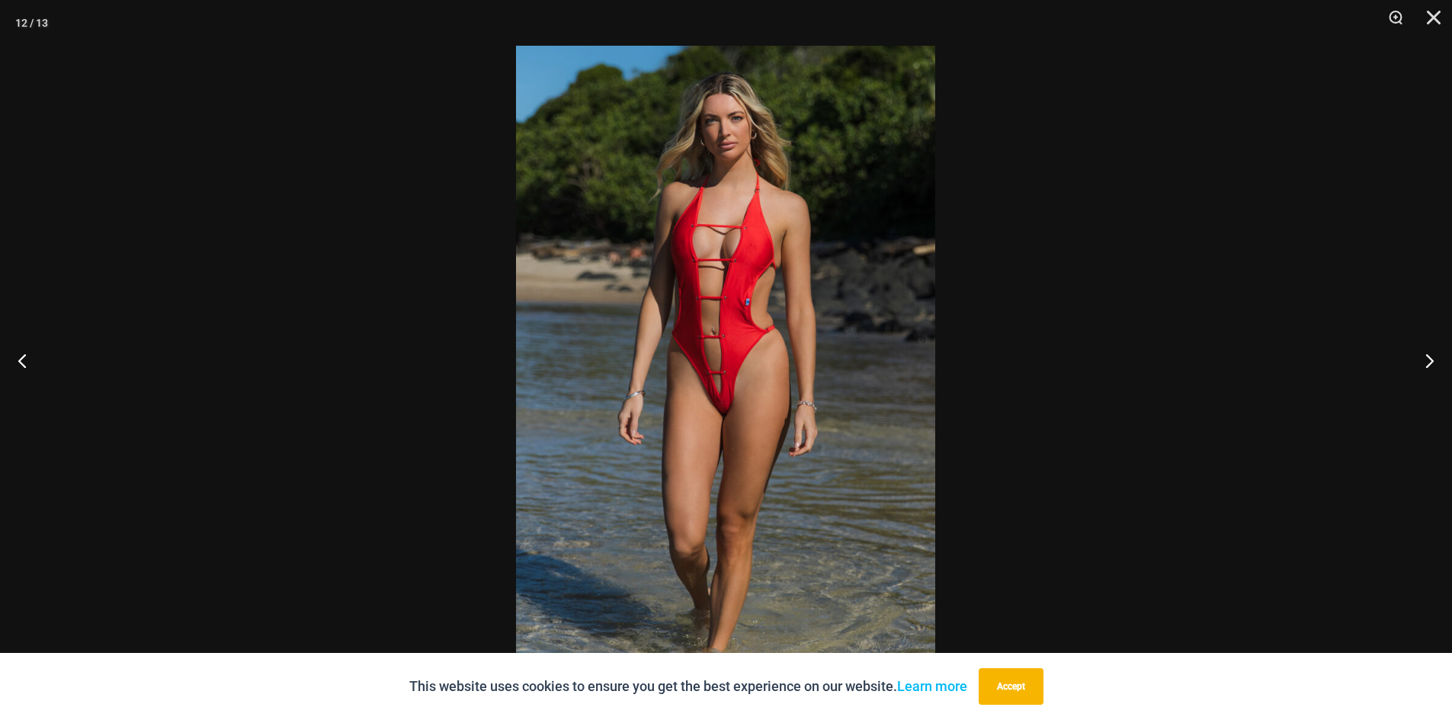
click at [714, 346] on img at bounding box center [725, 360] width 419 height 629
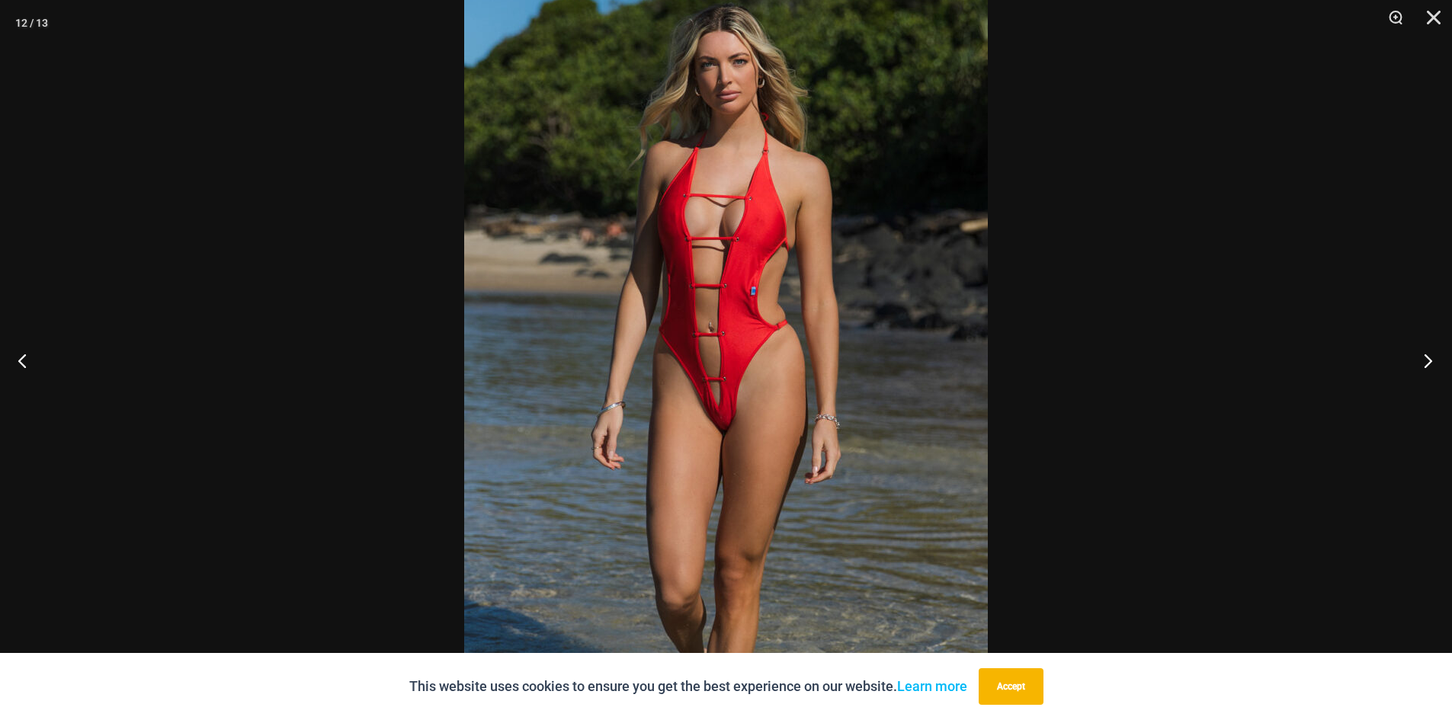
click at [1433, 364] on button "Next" at bounding box center [1423, 361] width 57 height 76
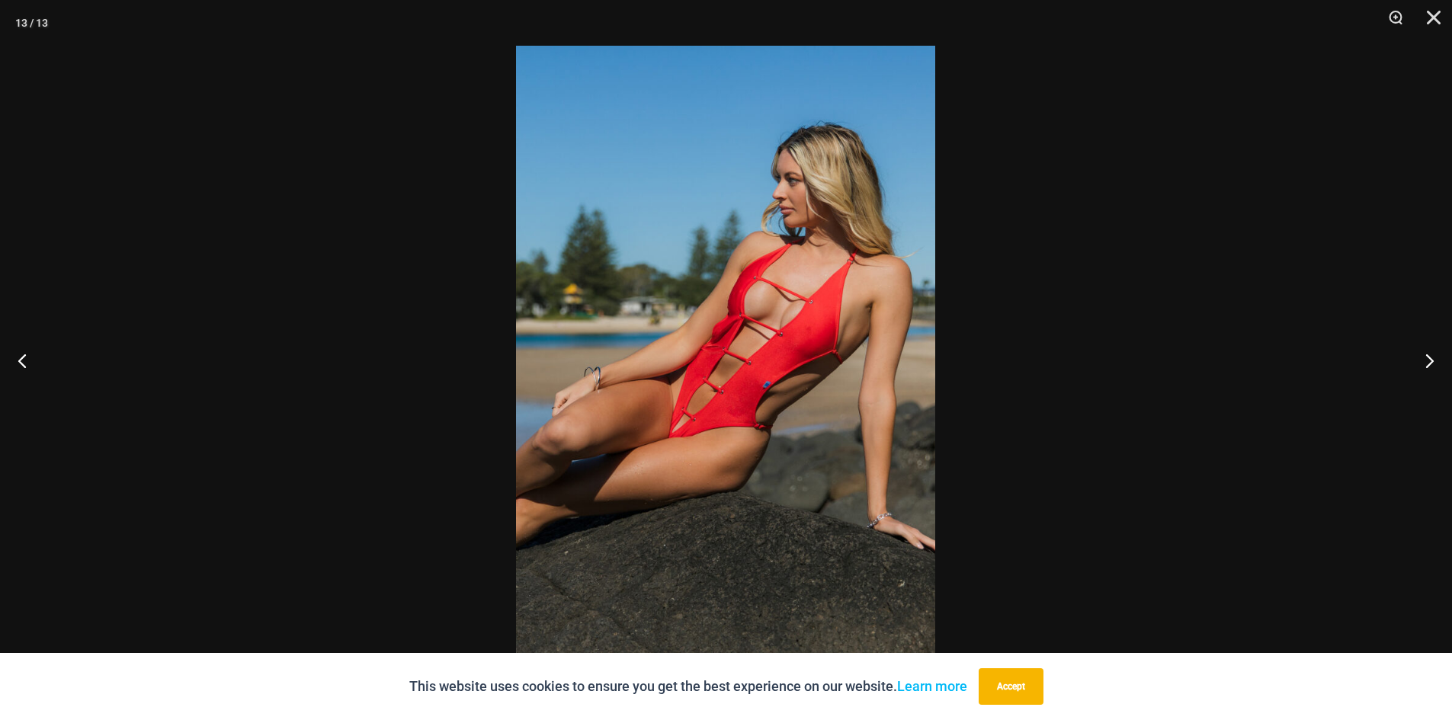
click at [703, 343] on img at bounding box center [725, 360] width 419 height 629
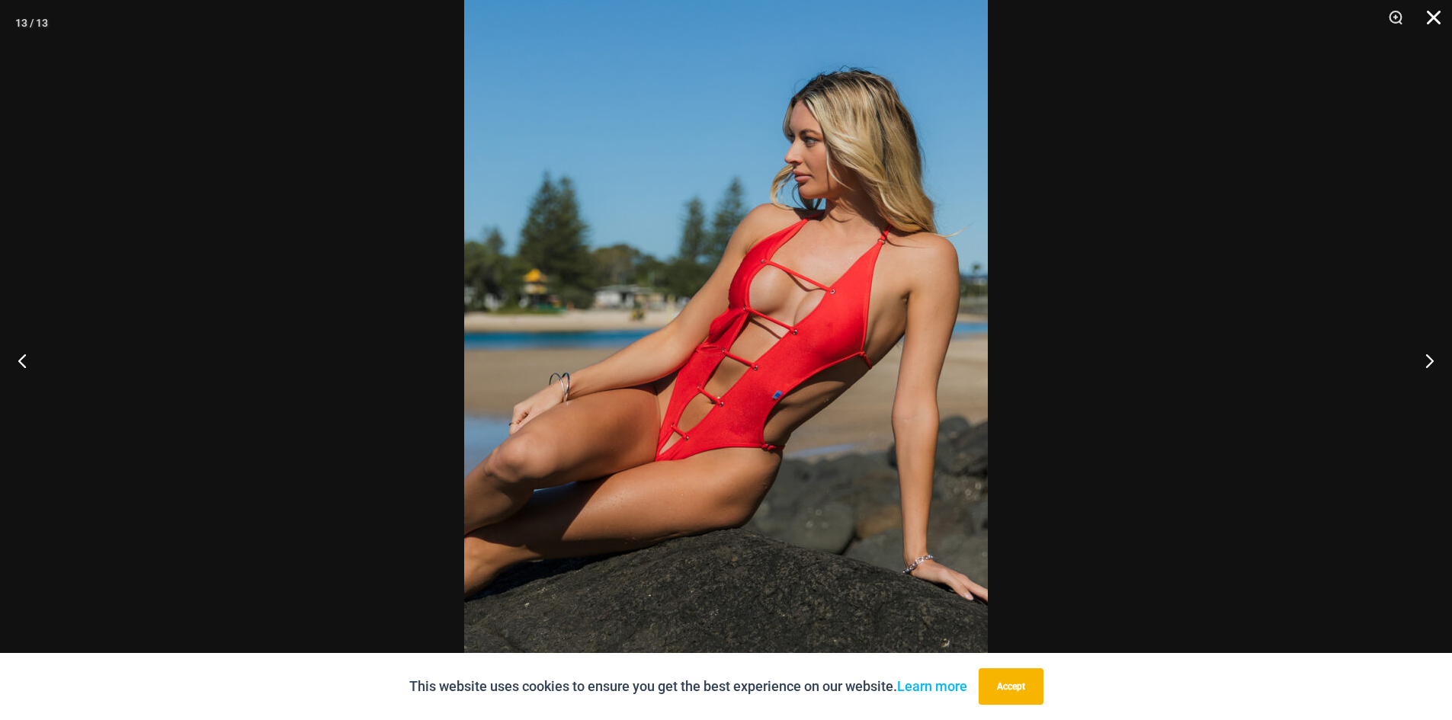
click at [1430, 16] on button "Close" at bounding box center [1429, 23] width 38 height 46
